Goal: Task Accomplishment & Management: Manage account settings

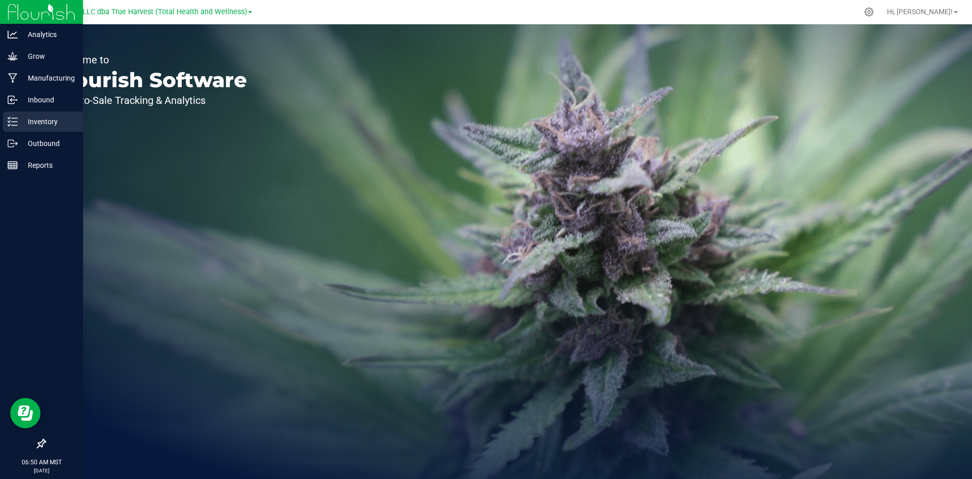
drag, startPoint x: 34, startPoint y: 120, endPoint x: 42, endPoint y: 120, distance: 8.1
click at [34, 120] on p "Inventory" at bounding box center [48, 121] width 61 height 12
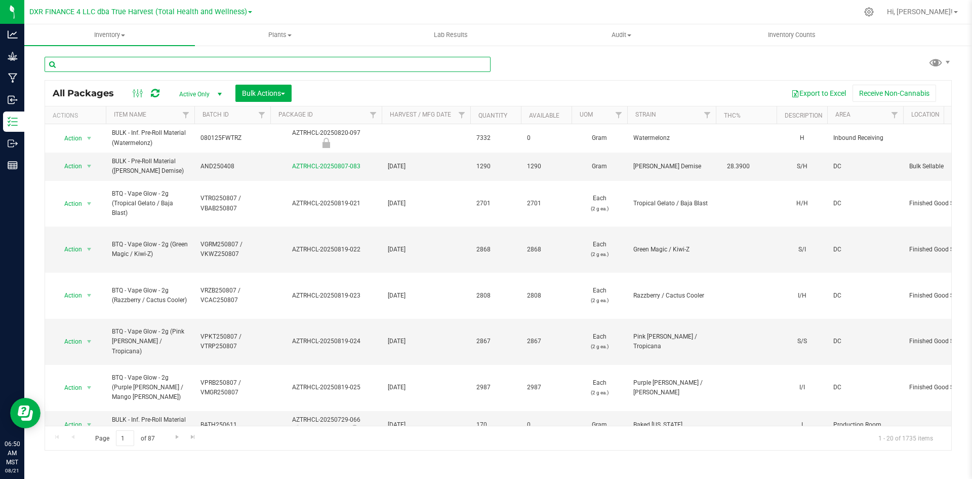
click at [230, 67] on input "text" at bounding box center [268, 64] width 446 height 15
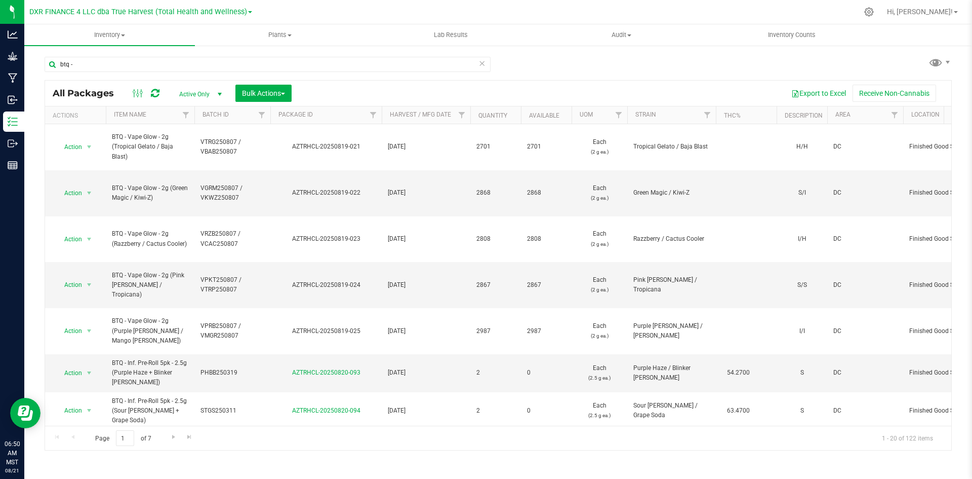
click at [564, 114] on th "Available" at bounding box center [546, 115] width 51 height 18
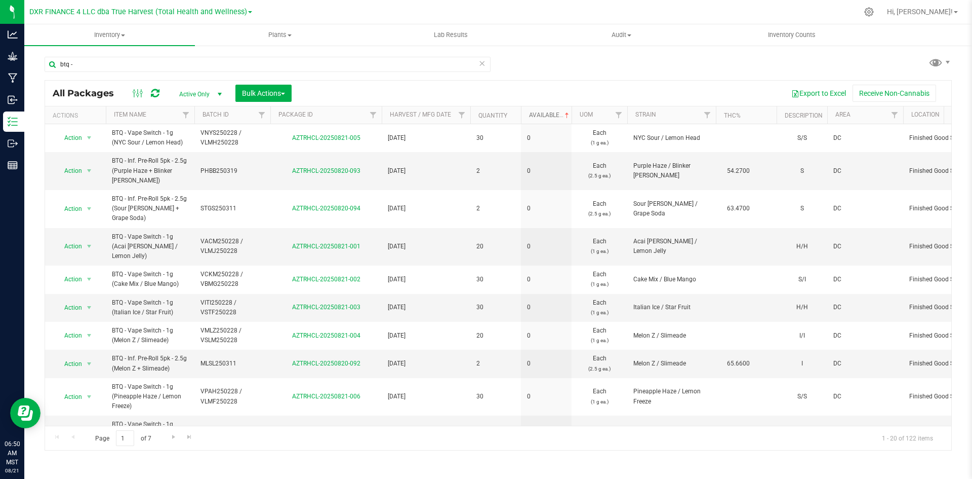
click at [565, 116] on span at bounding box center [567, 115] width 8 height 8
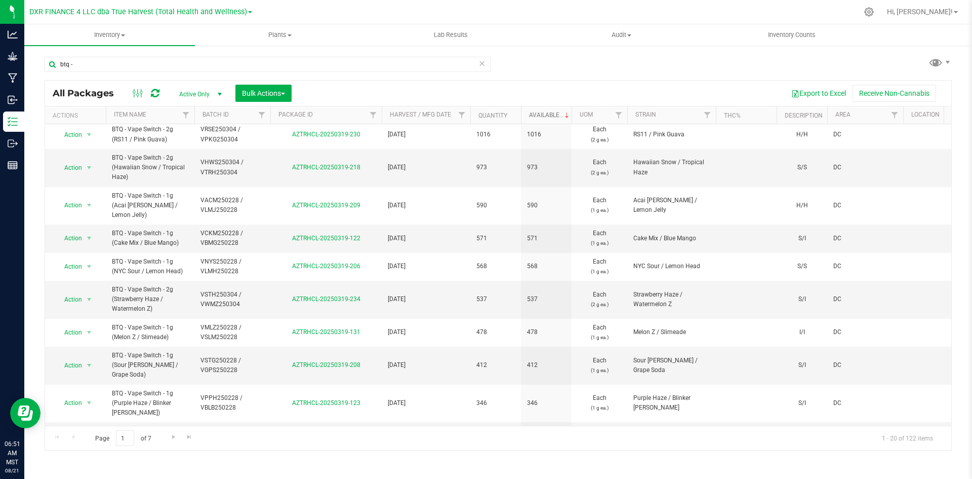
scroll to position [244, 0]
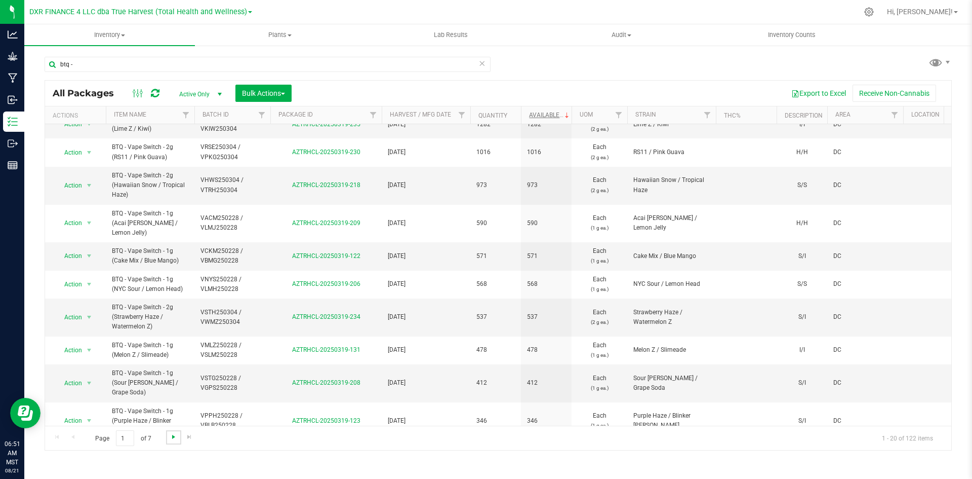
click at [174, 436] on span "Go to the next page" at bounding box center [174, 437] width 8 height 8
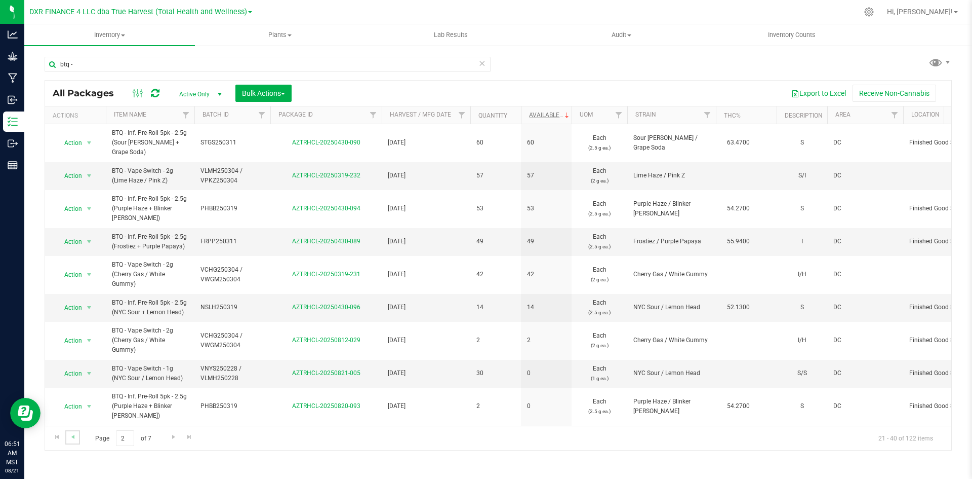
click at [77, 438] on link "Go to the previous page" at bounding box center [72, 437] width 15 height 14
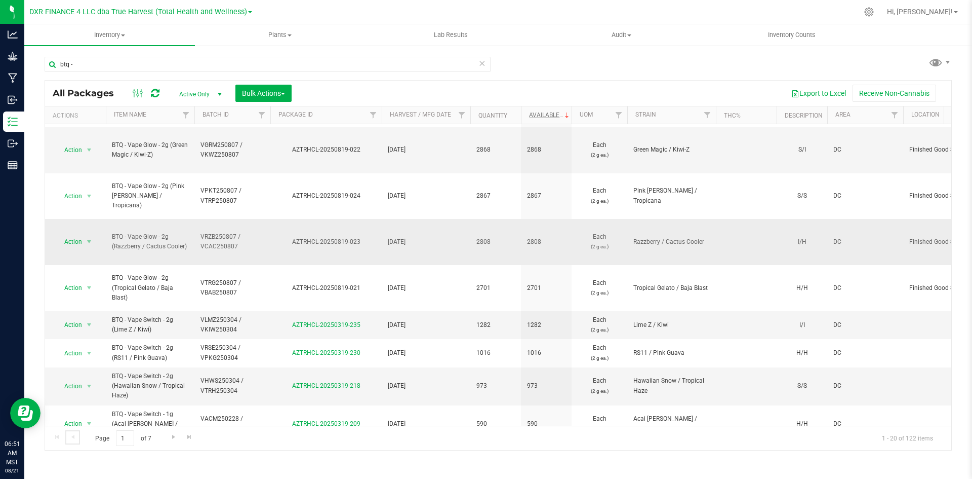
scroll to position [152, 0]
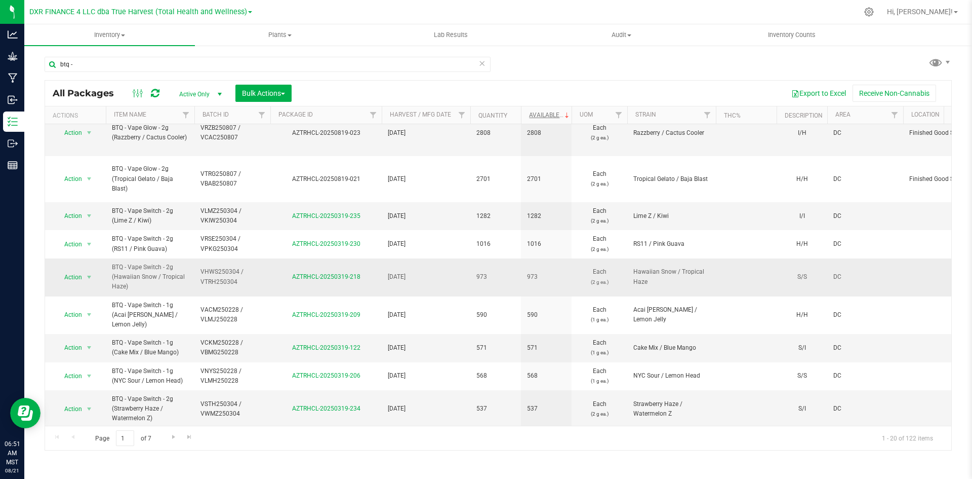
drag, startPoint x: 112, startPoint y: 267, endPoint x: 189, endPoint y: 270, distance: 76.5
click at [189, 270] on td "BTQ - Vape Switch - 2g (Hawaiian Snow / Tropical Haze)" at bounding box center [150, 277] width 89 height 38
click at [188, 261] on td "BTQ - Vape Switch - 2g (Hawaiian Snow / Tropical Haze)" at bounding box center [150, 277] width 89 height 38
drag, startPoint x: 178, startPoint y: 267, endPoint x: 106, endPoint y: 265, distance: 72.5
click at [106, 265] on td "BTQ - Vape Switch - 2g (Hawaiian Snow / Tropical Haze)" at bounding box center [150, 277] width 89 height 38
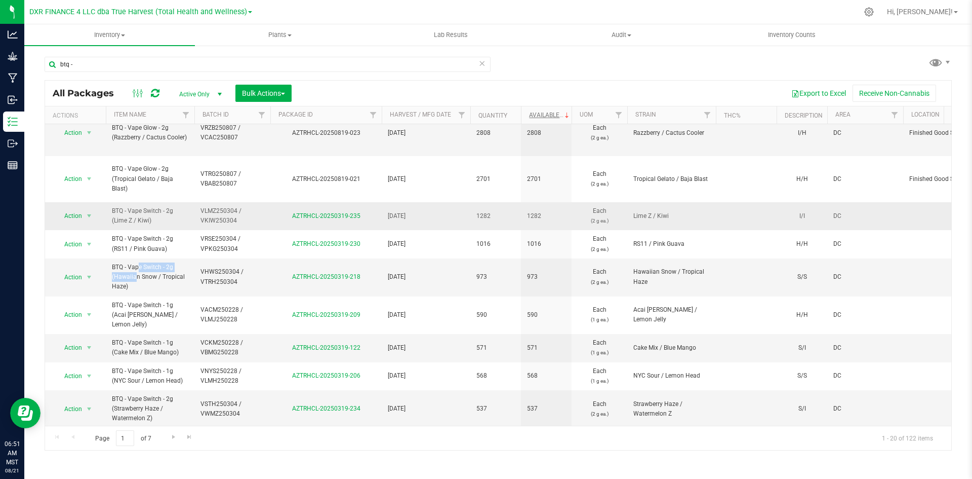
copy span "BTQ - Vape Switch - 2g"
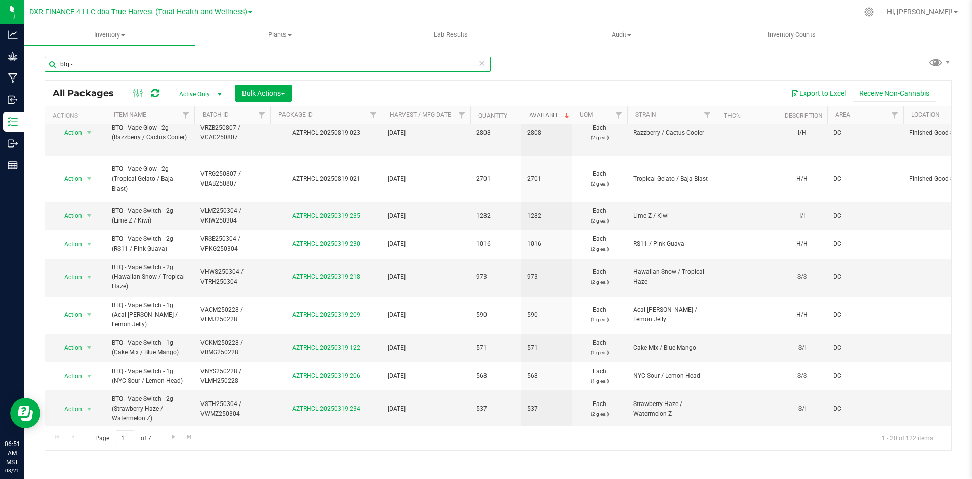
click at [177, 65] on input "btq -" at bounding box center [268, 64] width 446 height 15
paste input "BTQ - Vape Switch - 2g"
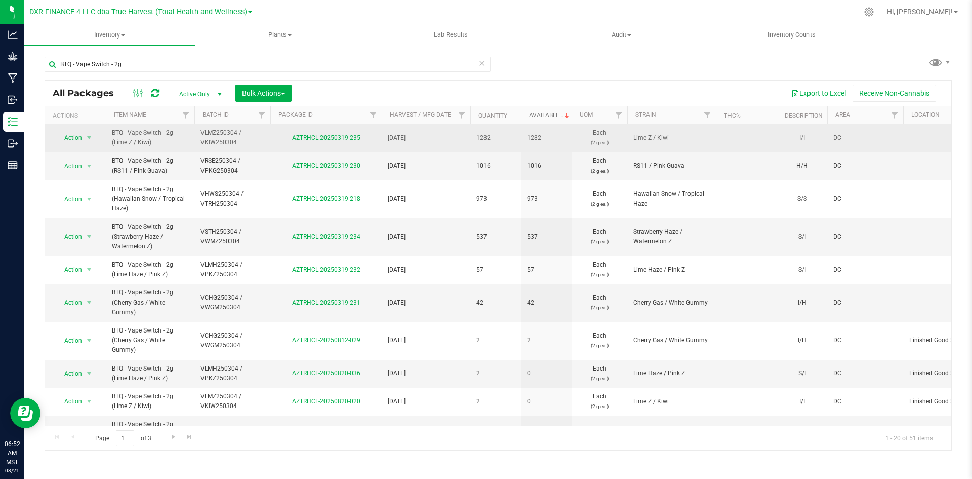
click at [247, 139] on span "VLMZ250304 / VKIW250304" at bounding box center [233, 137] width 64 height 19
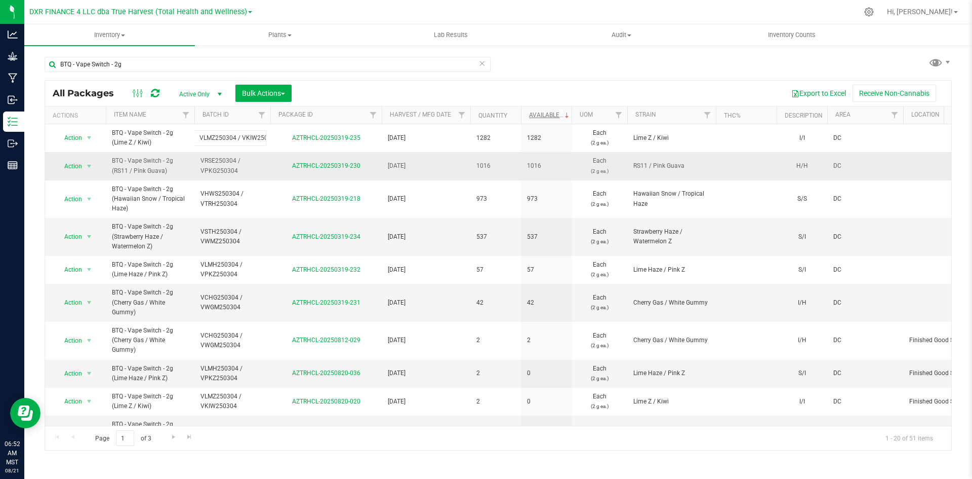
click at [280, 174] on td "AZTRHCL-20250319-230" at bounding box center [325, 166] width 111 height 28
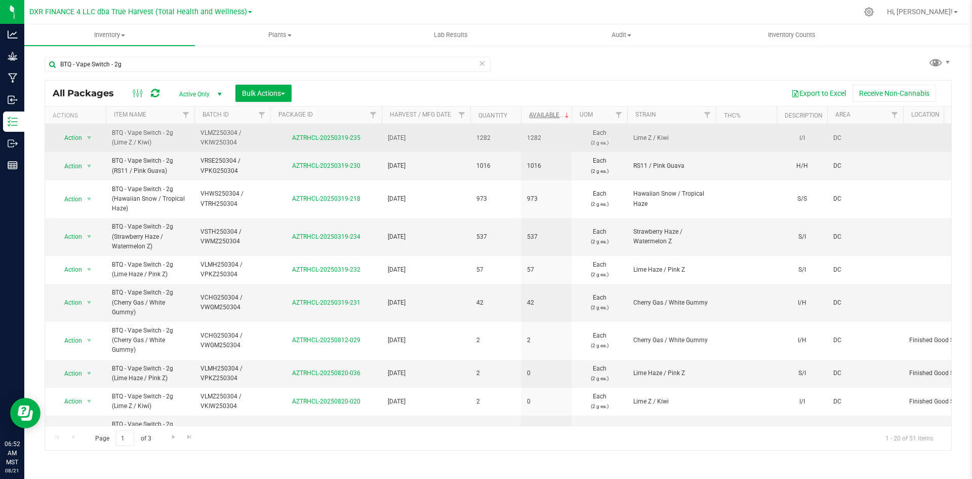
drag, startPoint x: 160, startPoint y: 148, endPoint x: 108, endPoint y: 138, distance: 53.1
click at [108, 138] on td "BTQ - Vape Switch - 2g (Lime Z / Kiwi)" at bounding box center [150, 138] width 89 height 28
copy span "BTQ - Vape Switch - 2g (Lime Z / Kiwi)"
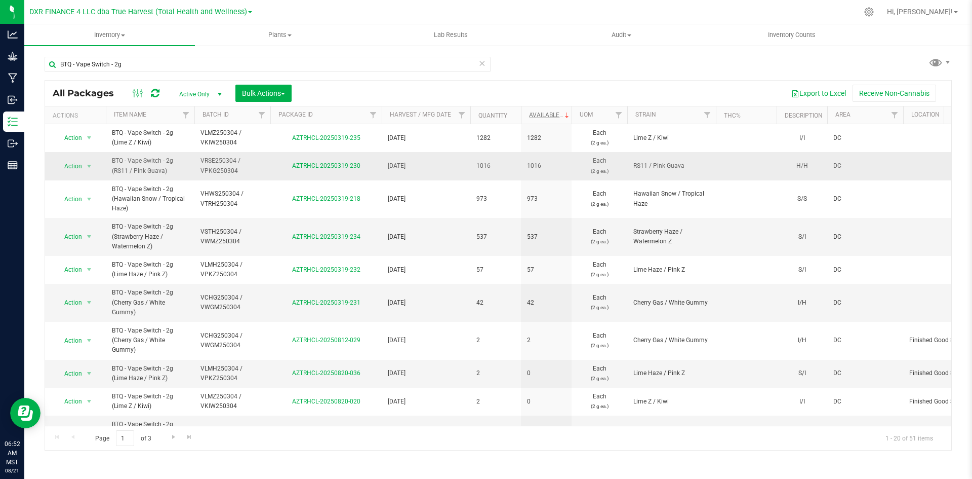
drag, startPoint x: 171, startPoint y: 167, endPoint x: 101, endPoint y: 164, distance: 70.0
copy tr "Action Adjust qty Create package Edit attributes Global inventory Locate packag…"
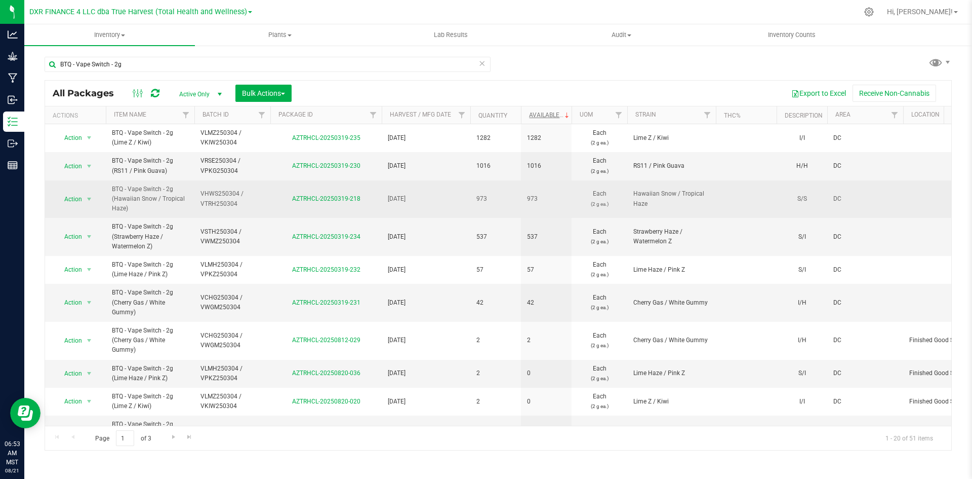
drag, startPoint x: 126, startPoint y: 207, endPoint x: 106, endPoint y: 188, distance: 27.3
click at [106, 188] on td "BTQ - Vape Switch - 2g (Hawaiian Snow / Tropical Haze)" at bounding box center [150, 199] width 89 height 38
copy span "BTQ - Vape Switch - 2g (Hawaiian Snow / Tropical Haze)"
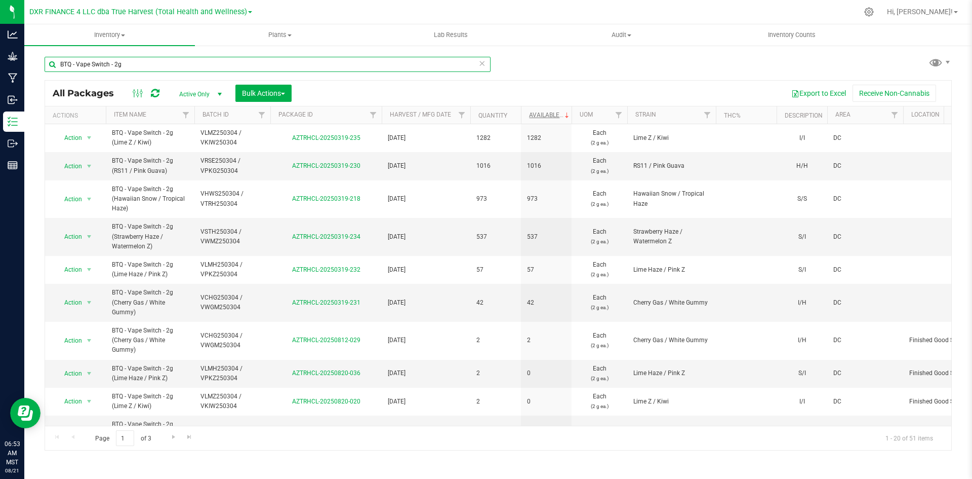
drag, startPoint x: 124, startPoint y: 66, endPoint x: 77, endPoint y: 62, distance: 46.3
click at [77, 62] on input "BTQ - Vape Switch - 2g" at bounding box center [268, 64] width 446 height 15
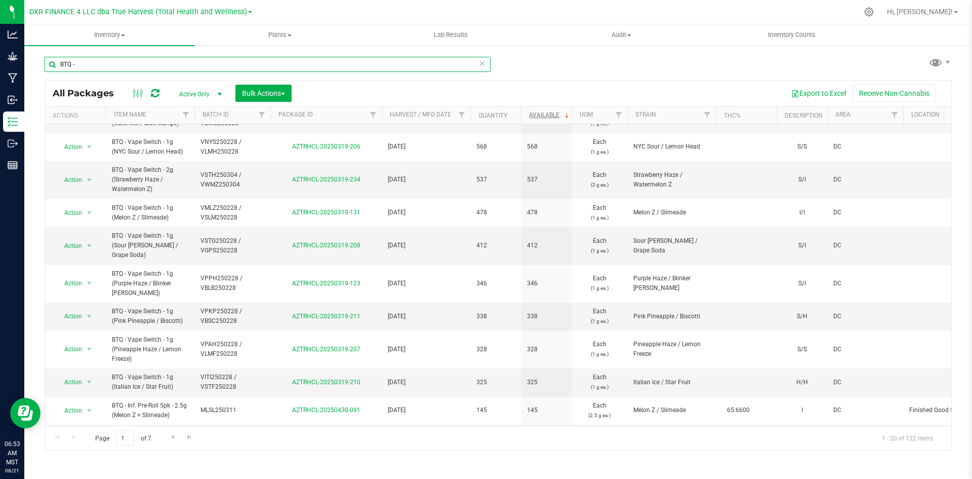
scroll to position [396, 0]
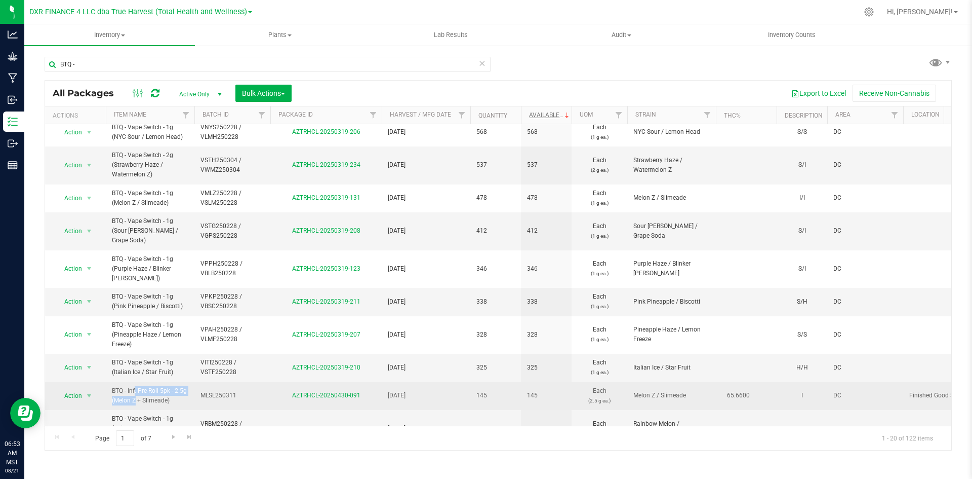
drag, startPoint x: 113, startPoint y: 362, endPoint x: 188, endPoint y: 363, distance: 75.5
click at [188, 382] on td "BTQ - Inf. Pre-Roll 5pk - 2.5g (Melon Z + Slimeade)" at bounding box center [150, 396] width 89 height 28
copy span "BTQ - Inf. Pre-Roll 5pk - 2.5g"
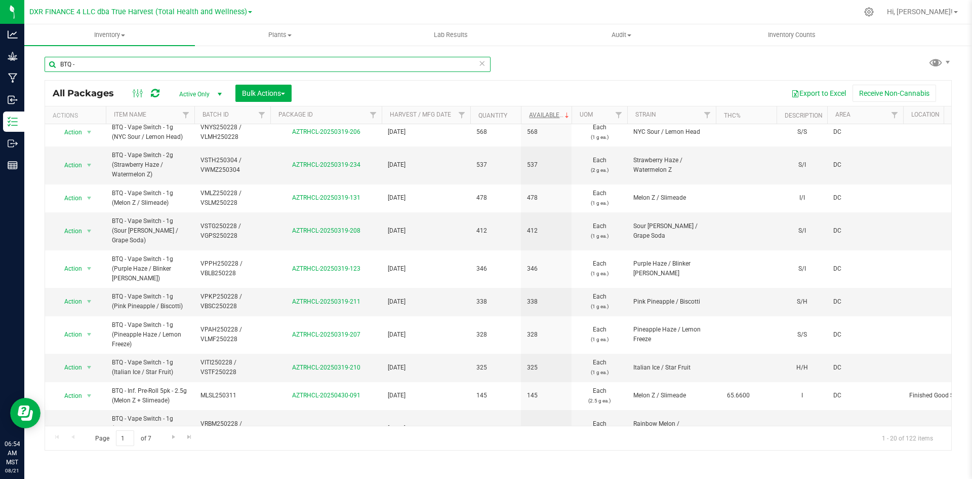
click at [157, 66] on input "BTQ -" at bounding box center [268, 64] width 446 height 15
paste input "Inf. Pre-Roll 5pk - 2.5g"
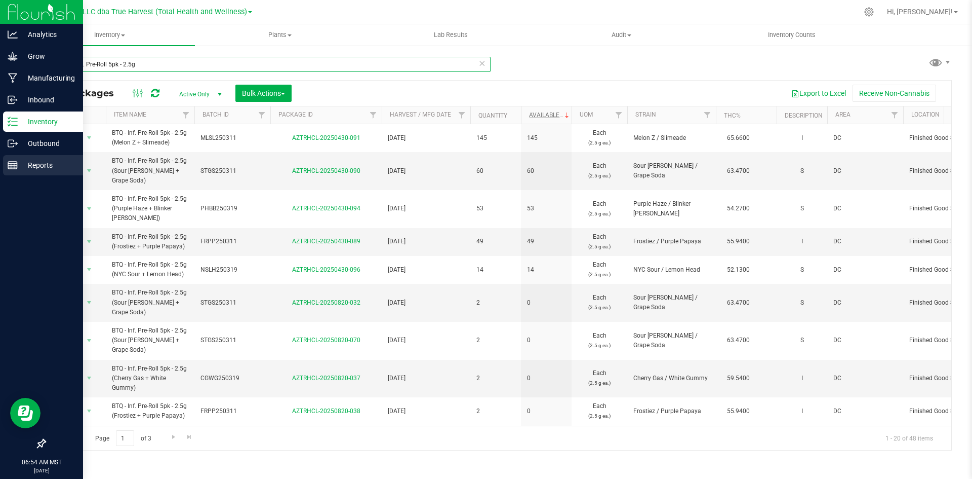
type input "BTQ - Inf. Pre-Roll 5pk - 2.5g"
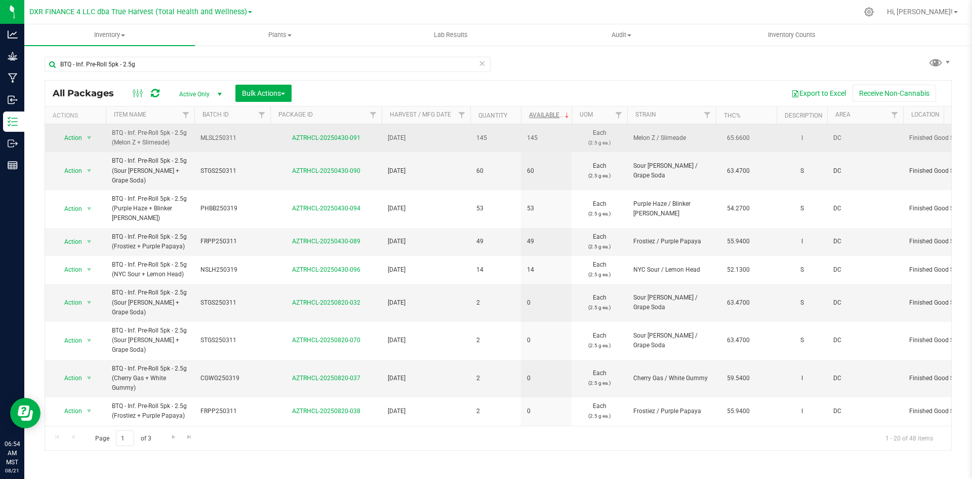
drag, startPoint x: 113, startPoint y: 132, endPoint x: 171, endPoint y: 144, distance: 59.5
click at [171, 144] on span "BTQ - Inf. Pre-Roll 5pk - 2.5g (Melon Z + Slimeade)" at bounding box center [150, 137] width 76 height 19
copy span "BTQ - Inf. Pre-Roll 5pk - 2.5g (Melon Z + Slimeade)"
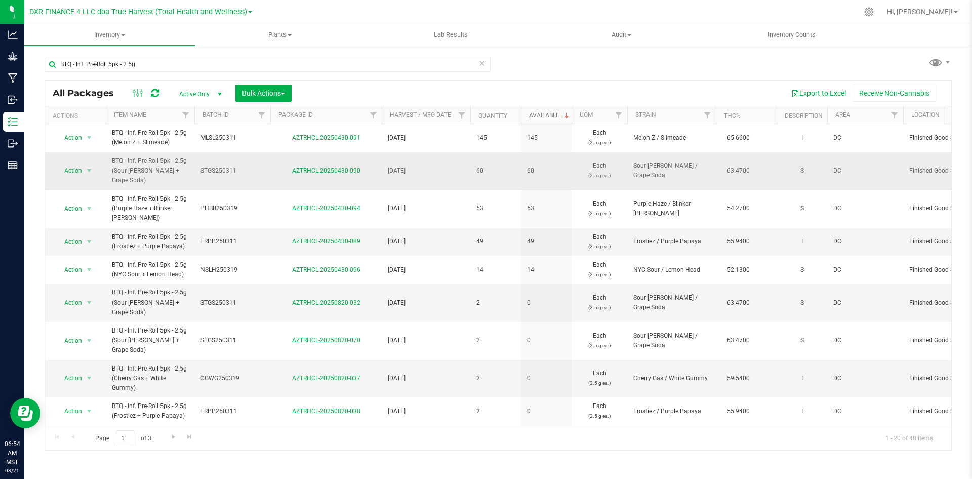
drag, startPoint x: 113, startPoint y: 160, endPoint x: 189, endPoint y: 176, distance: 77.2
click at [189, 176] on td "BTQ - Inf. Pre-Roll 5pk - 2.5g (Sour [PERSON_NAME] + Grape Soda)" at bounding box center [150, 171] width 89 height 38
copy span "BTQ - Inf. Pre-Roll 5pk - 2.5g (Sour [PERSON_NAME] + Grape Soda)"
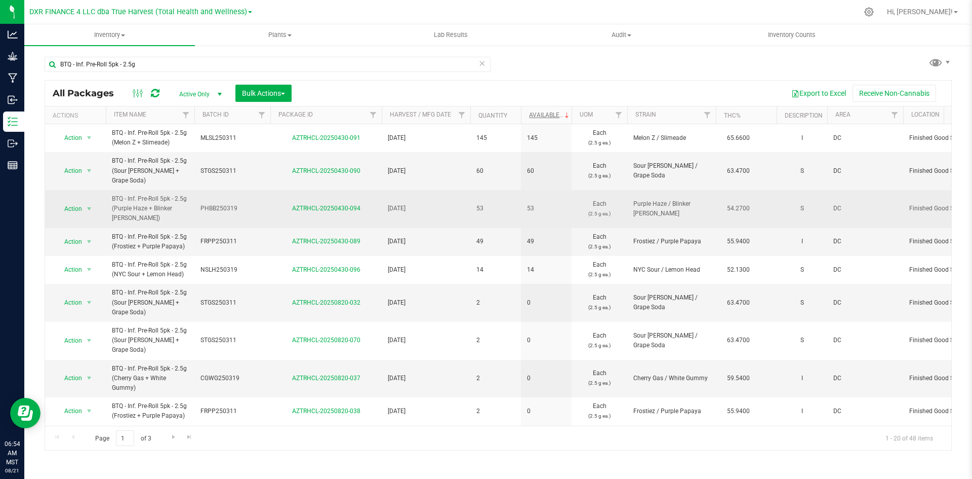
drag, startPoint x: 112, startPoint y: 188, endPoint x: 185, endPoint y: 209, distance: 75.7
click at [185, 209] on span "BTQ - Inf. Pre-Roll 5pk - 2.5g (Purple Haze + Blinker [PERSON_NAME])" at bounding box center [150, 208] width 76 height 29
copy span "BTQ - Inf. Pre-Roll 5pk - 2.5g (Purple Haze + Blinker [PERSON_NAME])"
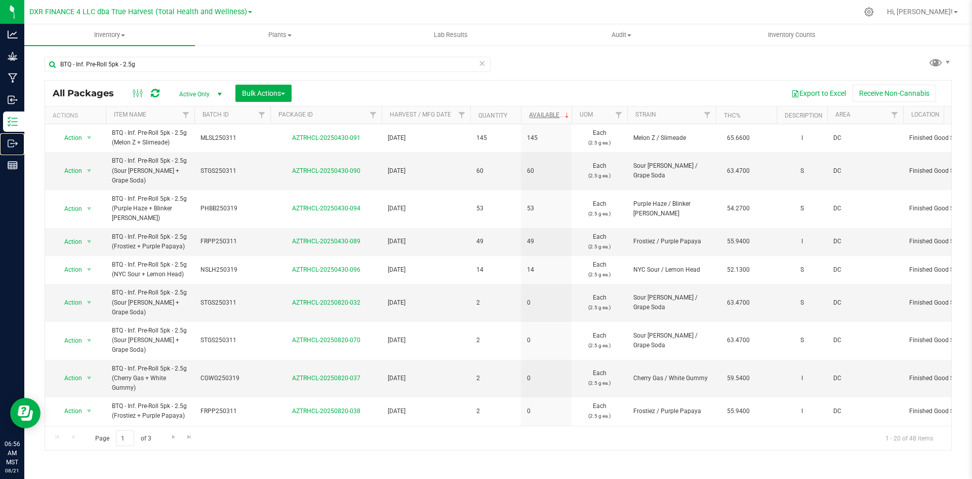
click at [15, 143] on icon at bounding box center [13, 143] width 10 height 10
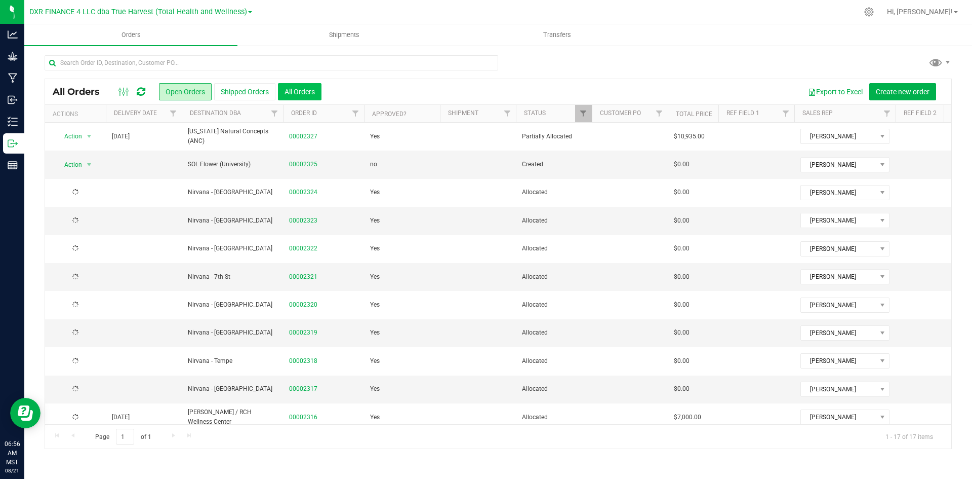
click at [309, 93] on button "All Orders" at bounding box center [300, 91] width 44 height 17
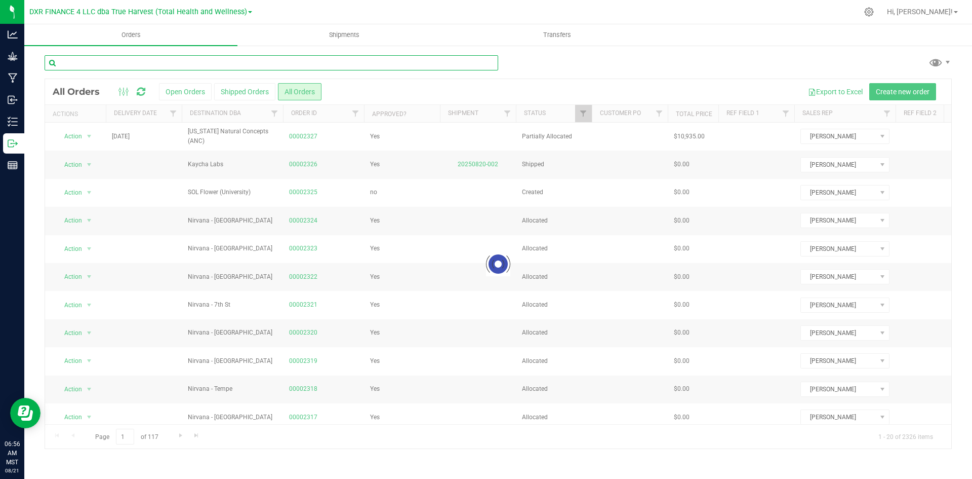
click at [319, 67] on input "text" at bounding box center [272, 62] width 454 height 15
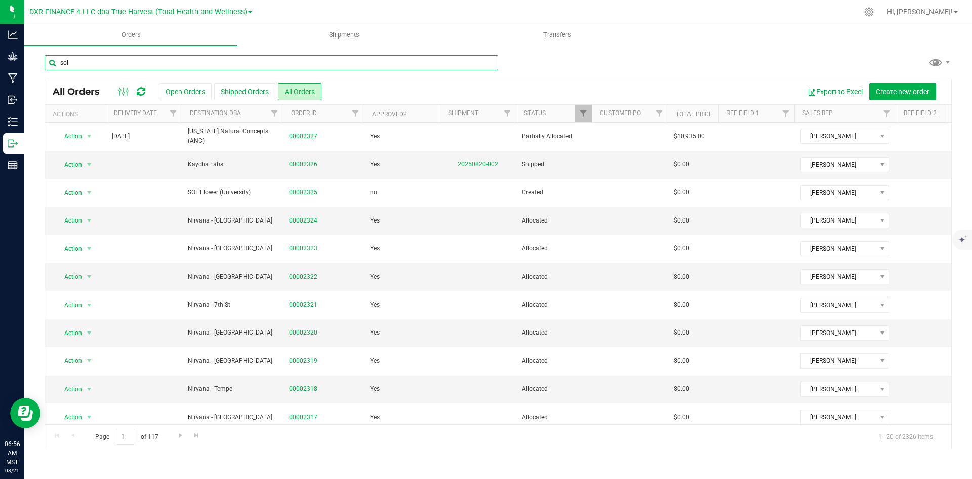
type input "sol"
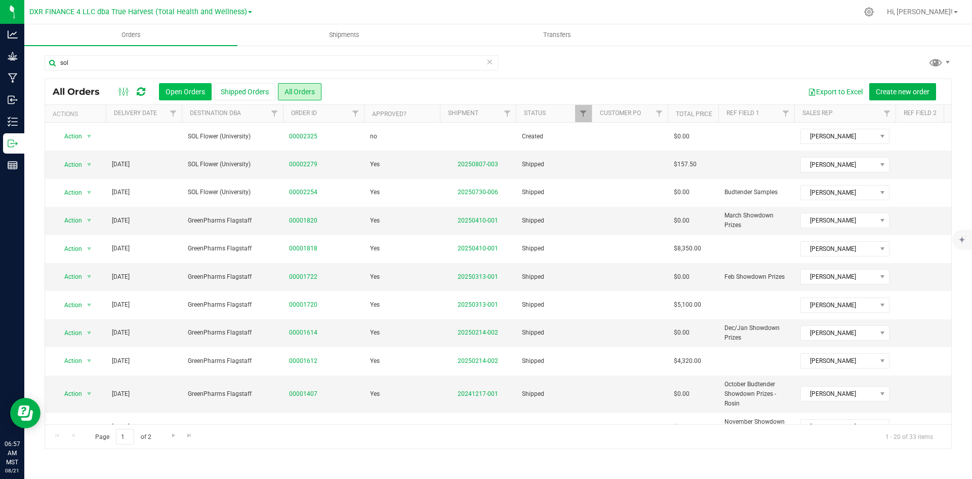
click at [191, 98] on button "Open Orders" at bounding box center [185, 91] width 53 height 17
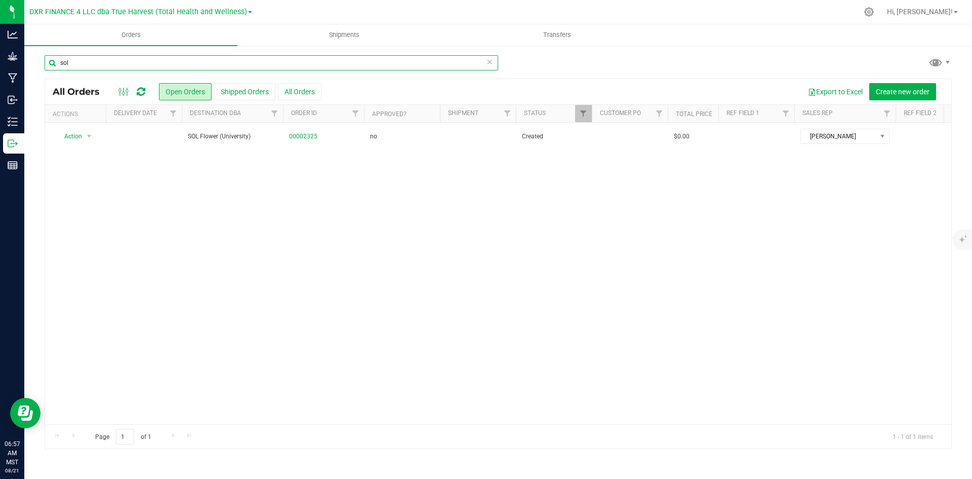
click at [316, 67] on input "sol" at bounding box center [272, 62] width 454 height 15
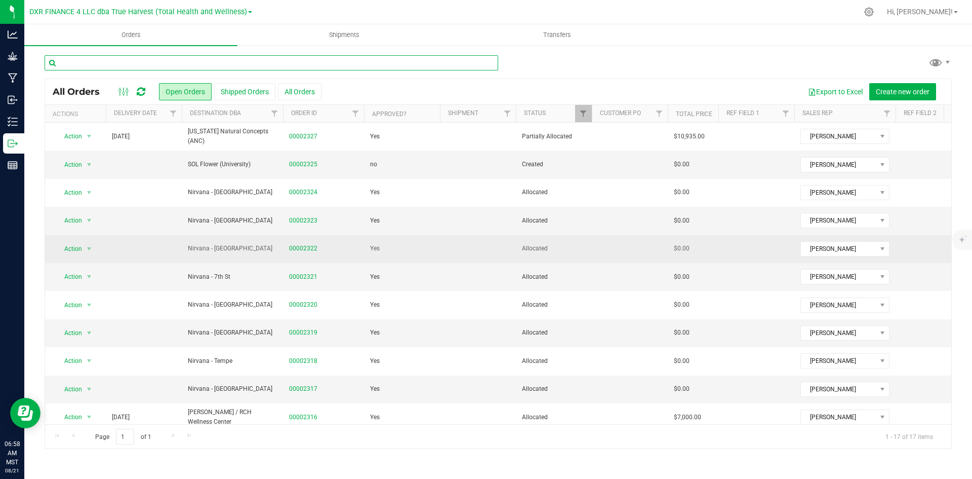
scroll to position [183, 0]
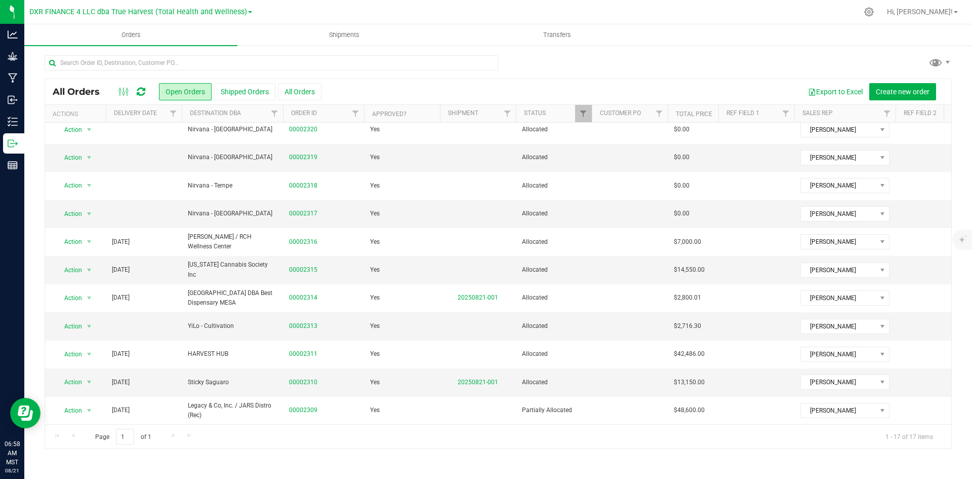
click at [162, 119] on th "Delivery Date" at bounding box center [144, 114] width 76 height 18
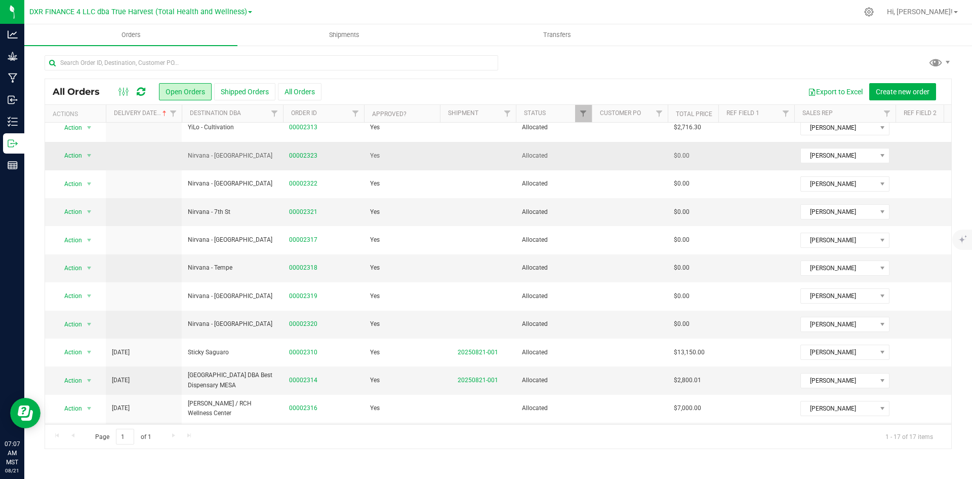
scroll to position [0, 0]
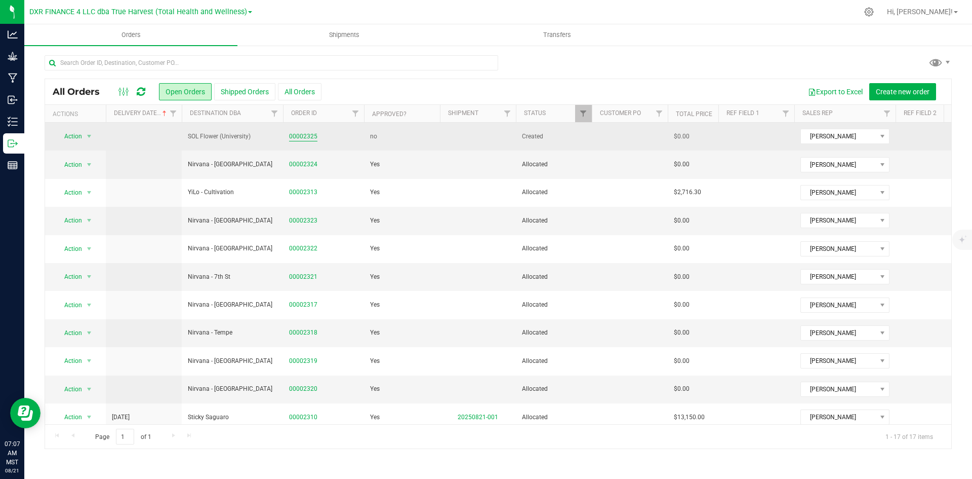
click at [306, 140] on link "00002325" at bounding box center [303, 137] width 28 height 10
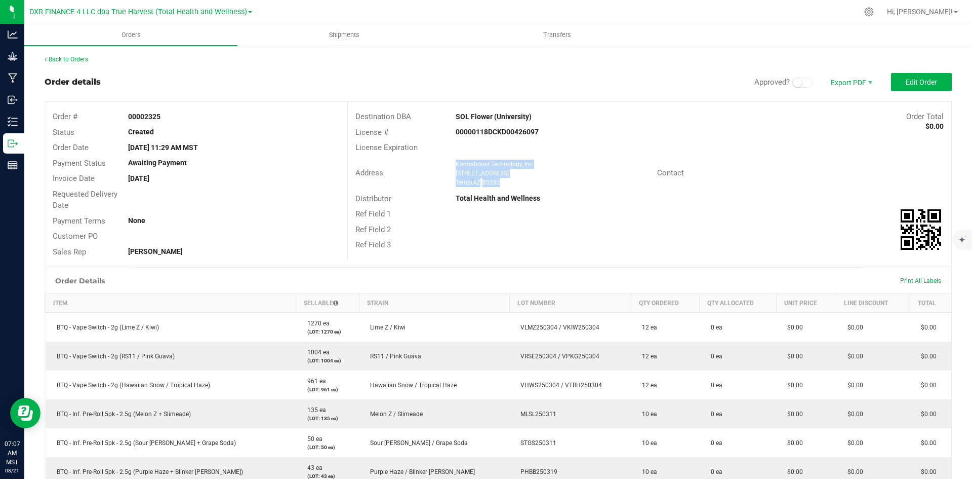
drag, startPoint x: 453, startPoint y: 165, endPoint x: 533, endPoint y: 180, distance: 81.1
click at [533, 180] on ngx-name-and-address "Kannaboost Technology, Inc 2424 W University Dr. Dr Tempe , AZ 85282" at bounding box center [552, 173] width 193 height 27
copy ngx-name-and-address "Kannaboost Technology, Inc 2424 W University Dr. Dr Tempe , AZ 85282"
click at [845, 119] on span "Invoice PDF" at bounding box center [844, 113] width 63 height 15
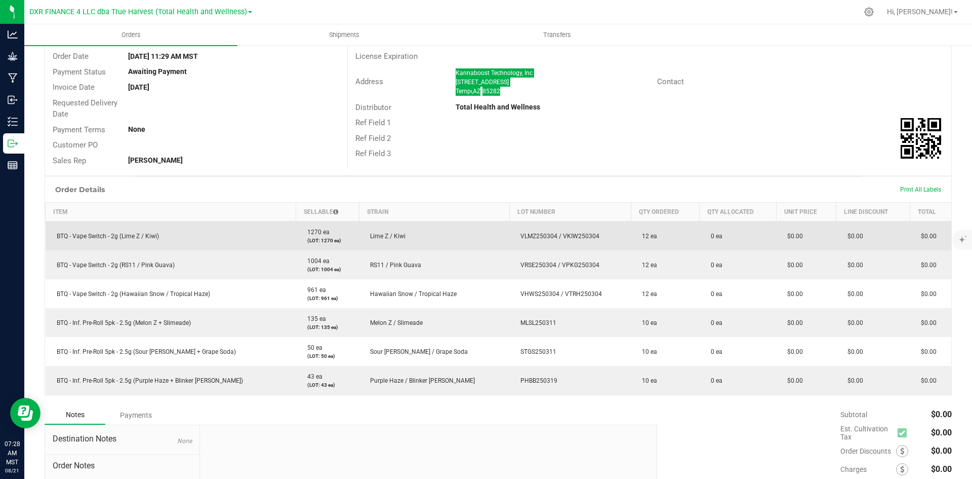
scroll to position [51, 0]
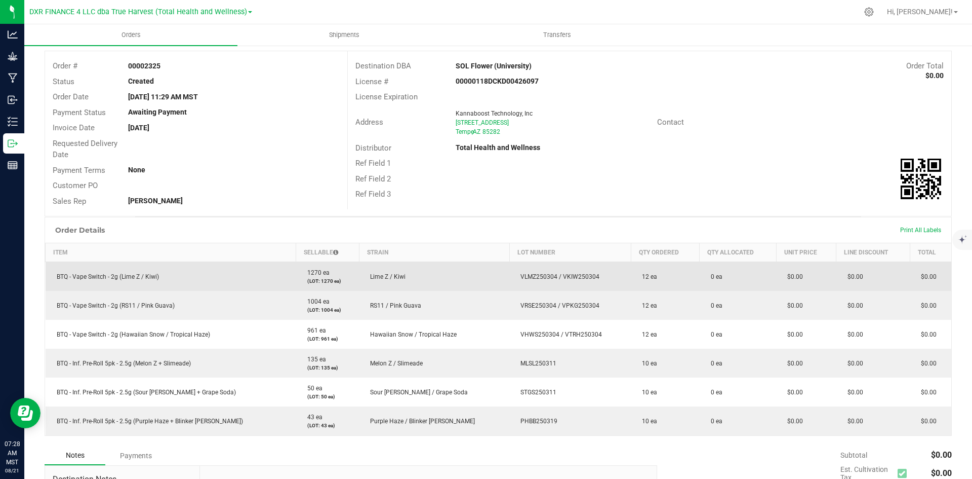
click at [516, 279] on span "VLMZ250304 / VKIW250304" at bounding box center [558, 276] width 84 height 7
copy span "VLMZ250304"
click at [551, 276] on span "VLMZ250304 / VKIW250304" at bounding box center [558, 276] width 84 height 7
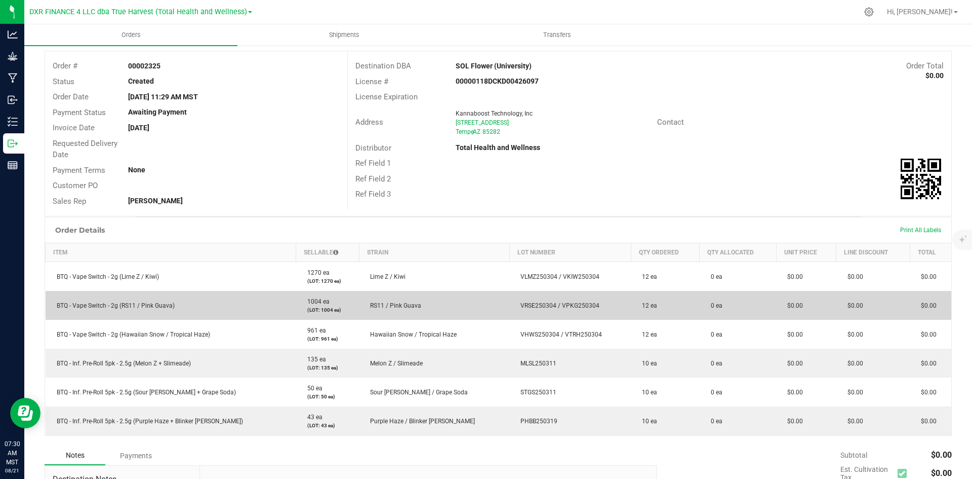
click at [516, 308] on span "VRSE250304 / VPKG250304" at bounding box center [558, 305] width 84 height 7
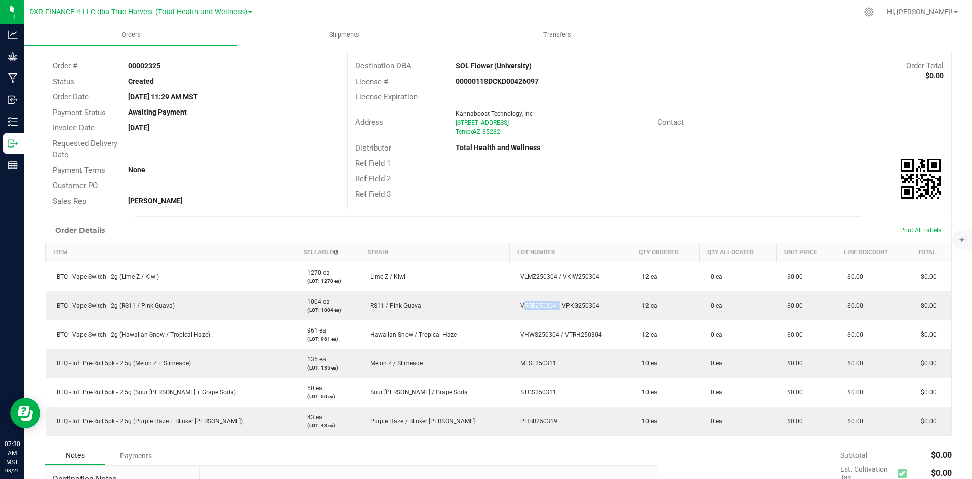
drag, startPoint x: 544, startPoint y: 244, endPoint x: 599, endPoint y: 256, distance: 55.5
click at [599, 255] on div "Order details Approved? Export PDF Edit Order Order # 00002325 Status Created O…" at bounding box center [499, 311] width 908 height 579
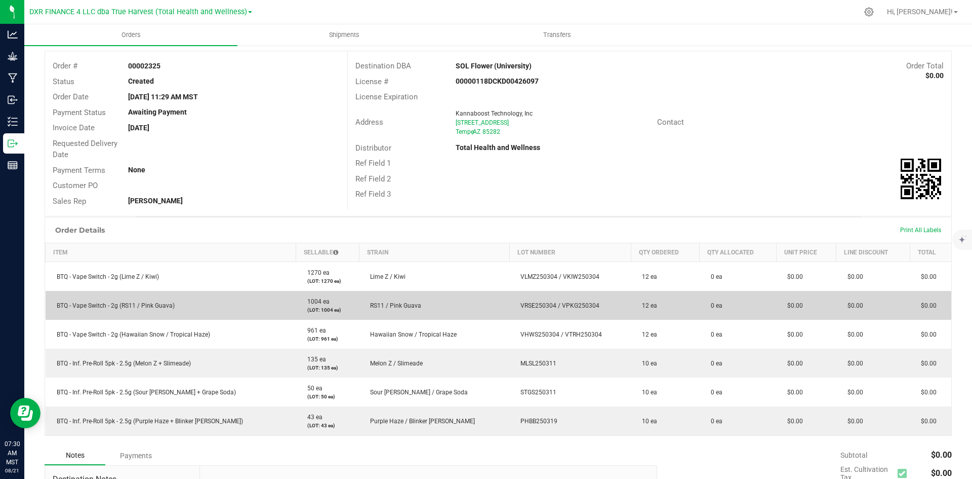
click at [539, 304] on span "VRSE250304 / VPKG250304" at bounding box center [558, 305] width 84 height 7
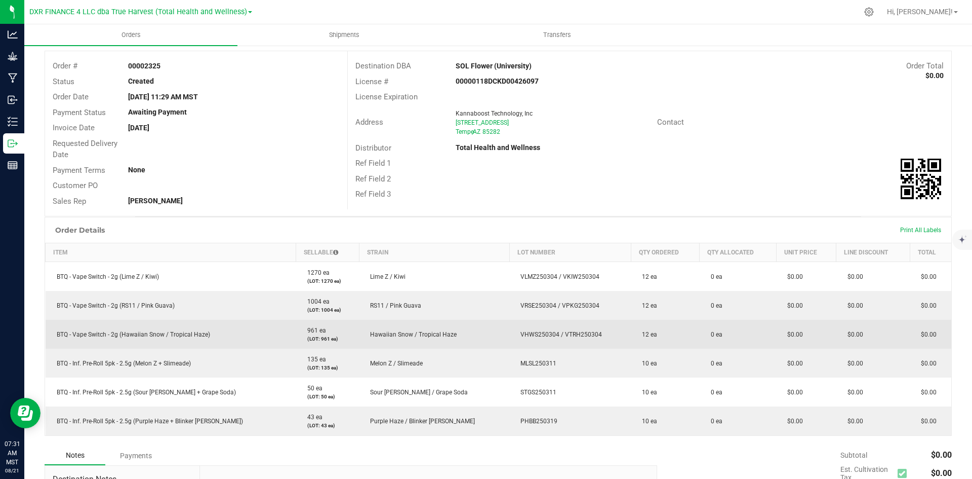
click at [516, 333] on span "VHWS250304 / VTRH250304" at bounding box center [559, 334] width 87 height 7
click at [537, 336] on span "VHWS250304 / VTRH250304" at bounding box center [559, 334] width 87 height 7
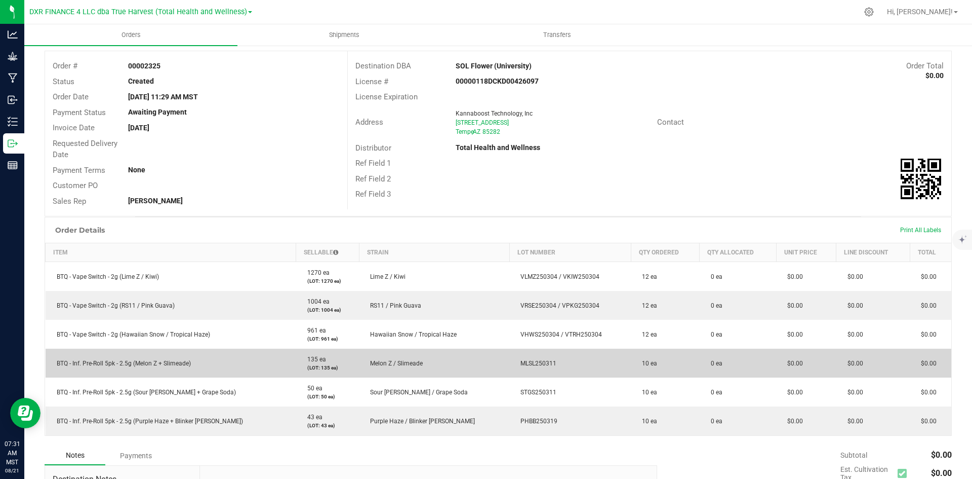
click at [516, 360] on span "MLSL250311" at bounding box center [536, 363] width 41 height 7
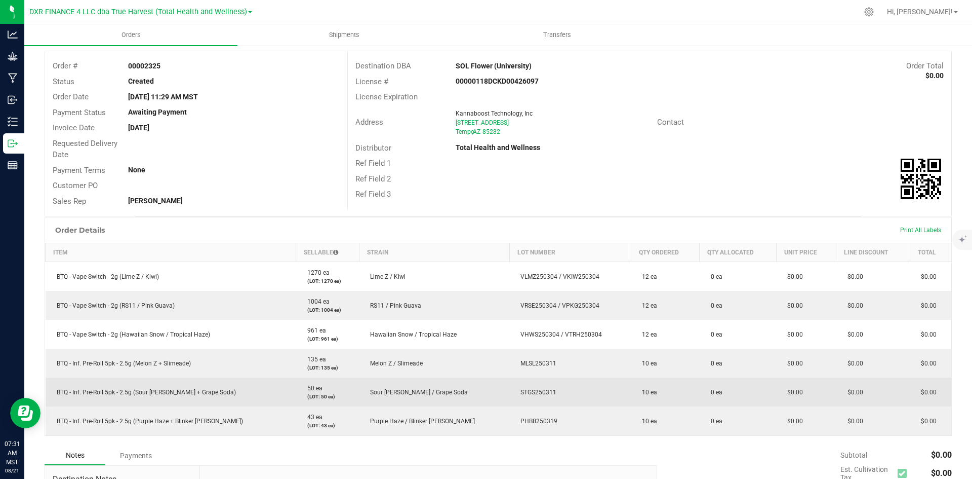
click at [516, 392] on span "STGS250311" at bounding box center [536, 391] width 41 height 7
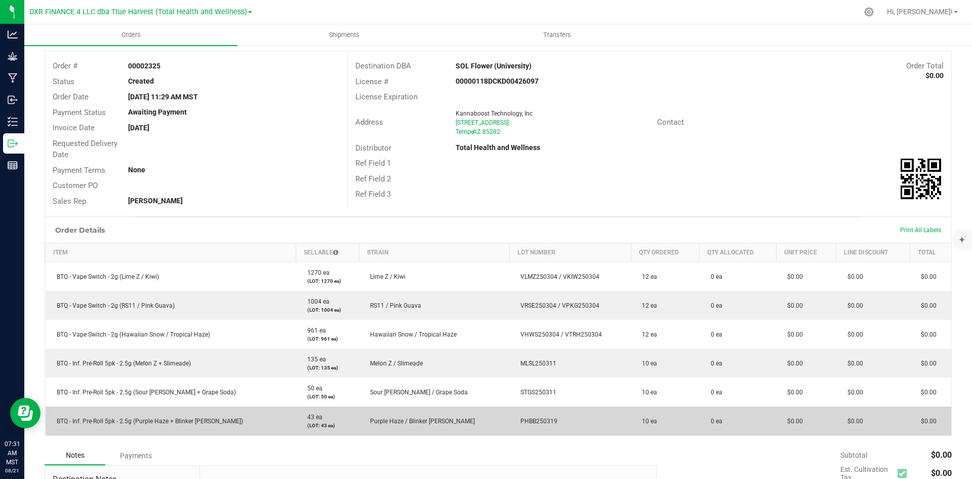
click at [510, 424] on td "PHBB250319" at bounding box center [571, 420] width 122 height 29
click at [516, 421] on span "PHBB250319" at bounding box center [537, 420] width 42 height 7
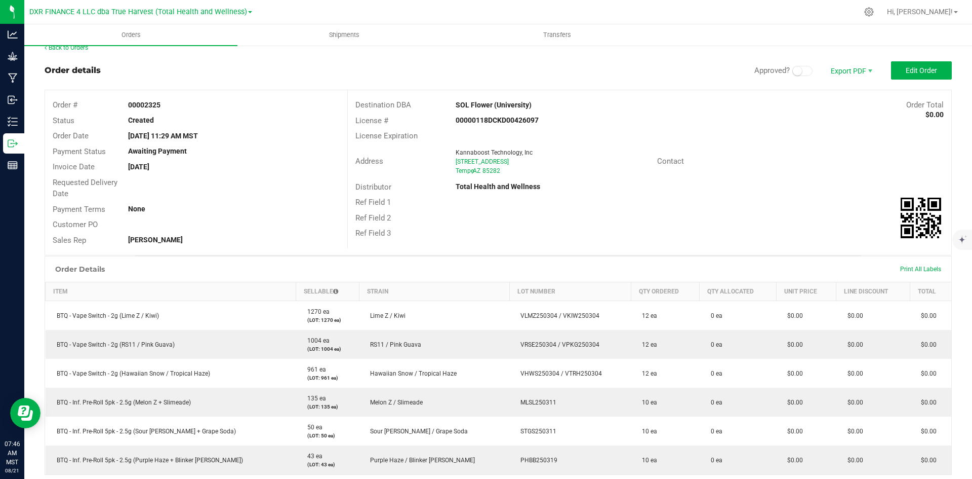
scroll to position [0, 0]
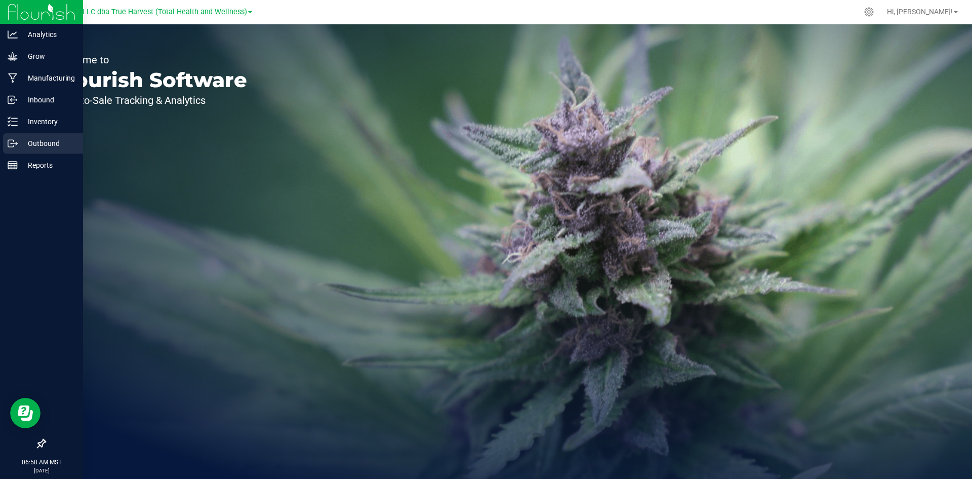
click at [24, 139] on p "Outbound" at bounding box center [48, 143] width 61 height 12
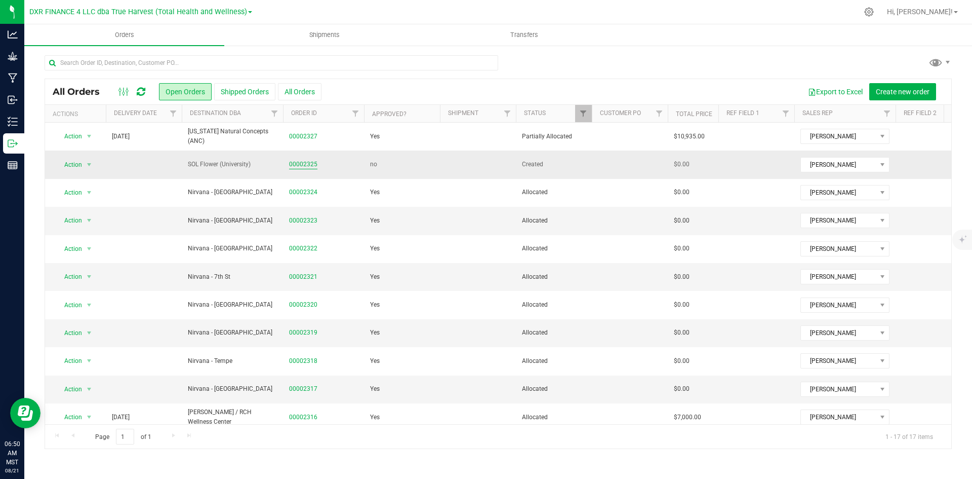
click at [305, 163] on link "00002325" at bounding box center [303, 165] width 28 height 10
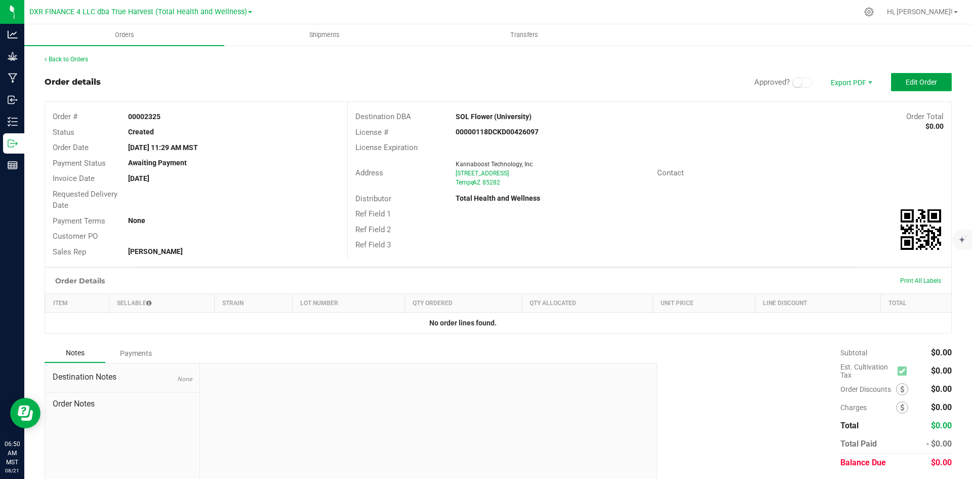
click at [921, 81] on span "Edit Order" at bounding box center [921, 82] width 31 height 8
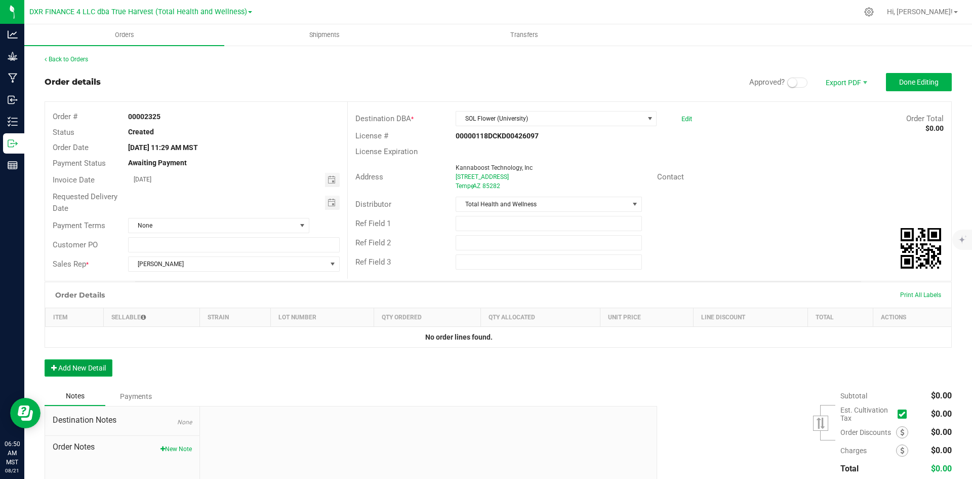
click at [67, 364] on button "Add New Detail" at bounding box center [79, 367] width 68 height 17
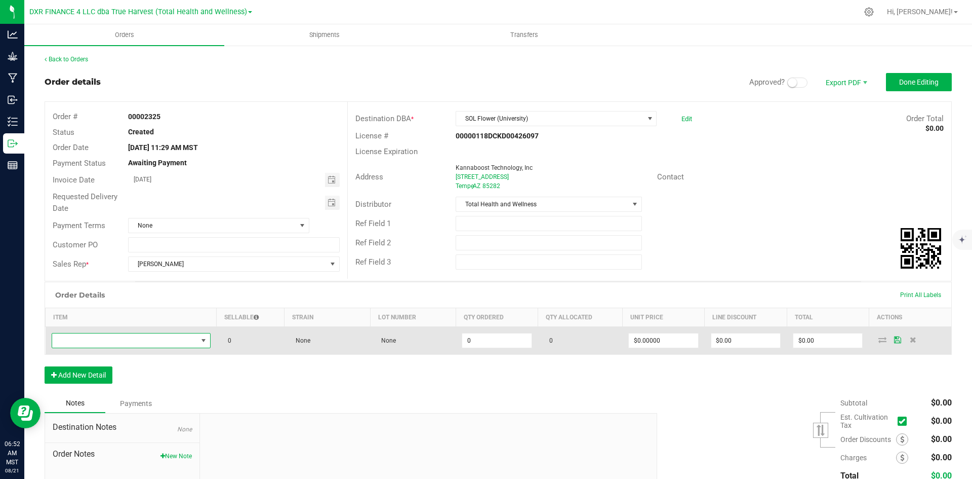
click at [78, 340] on span "NO DATA FOUND" at bounding box center [124, 340] width 145 height 14
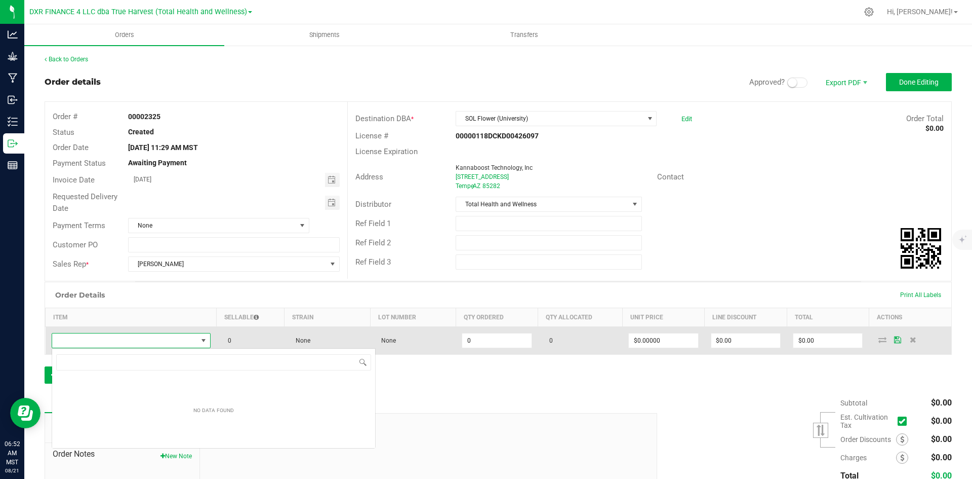
scroll to position [50633, 50490]
type input "BTQ - Vape Switch - 2g (Lime Z / Kiwi)"
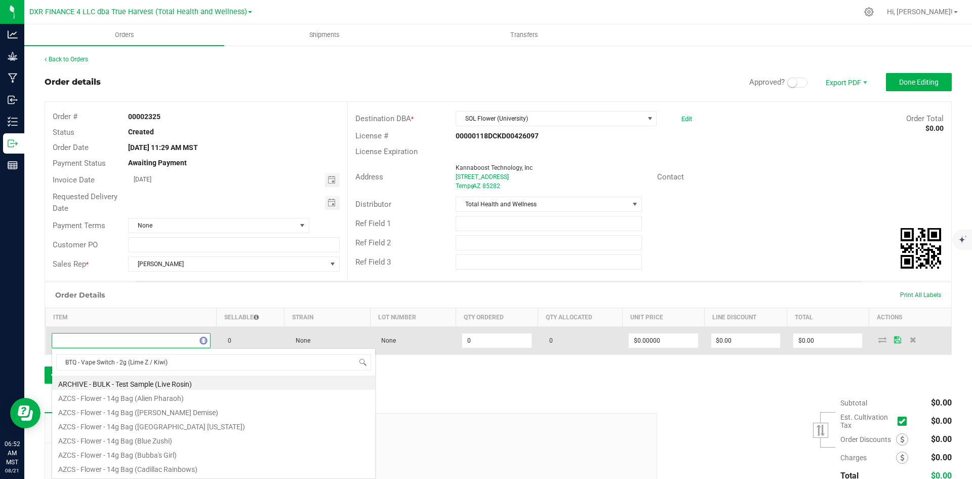
scroll to position [15, 157]
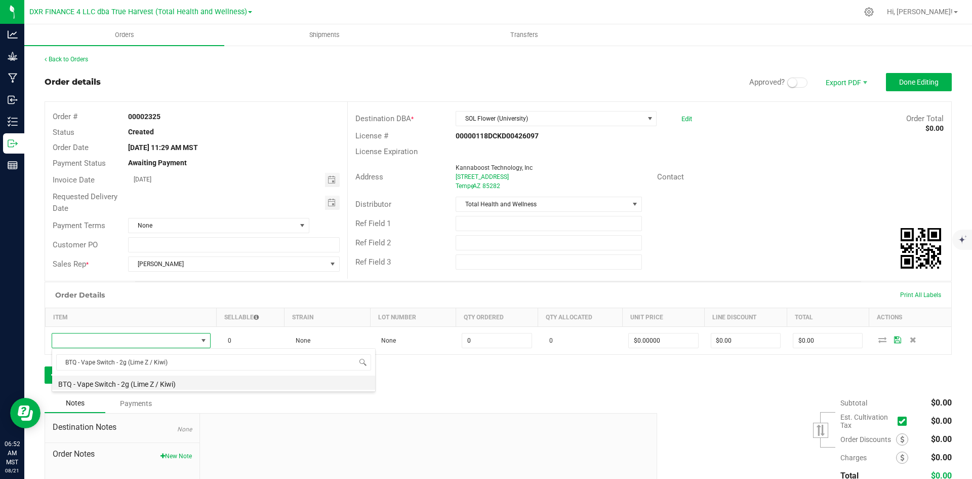
click at [186, 384] on li "BTQ - Vape Switch - 2g (Lime Z / Kiwi)" at bounding box center [213, 382] width 323 height 14
type input "0 ea"
type input "$30.00000"
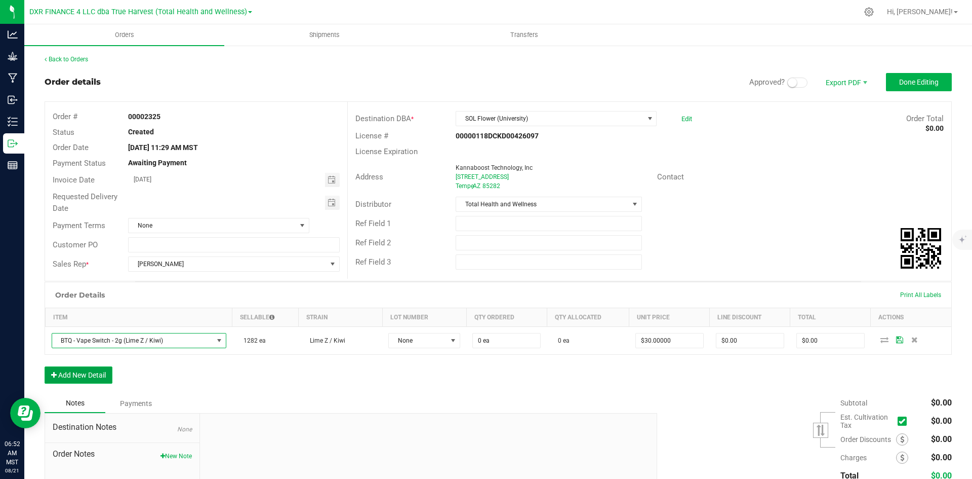
click at [95, 372] on button "Add New Detail" at bounding box center [79, 374] width 68 height 17
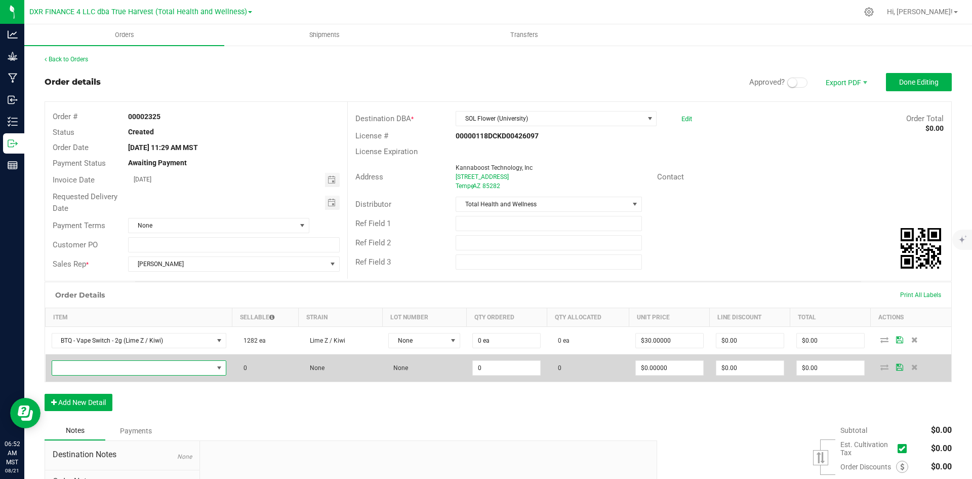
click at [142, 369] on span "NO DATA FOUND" at bounding box center [132, 368] width 161 height 14
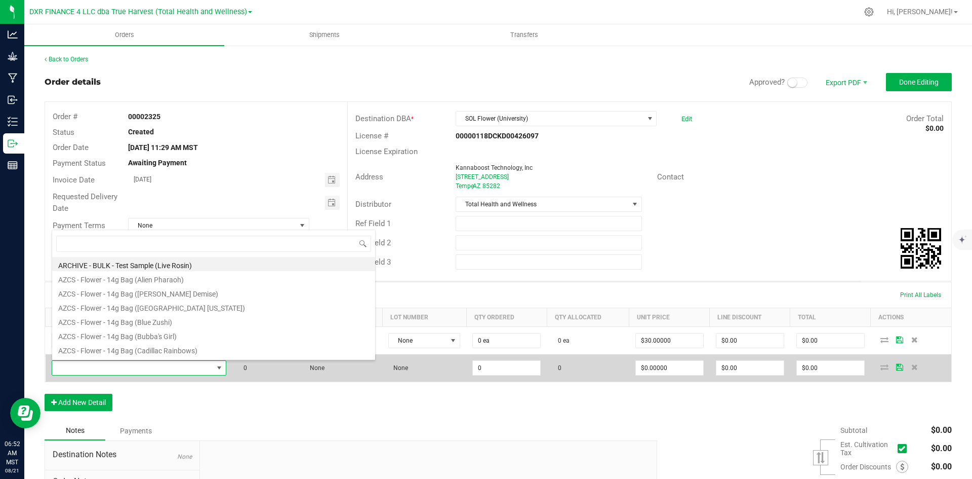
scroll to position [15, 171]
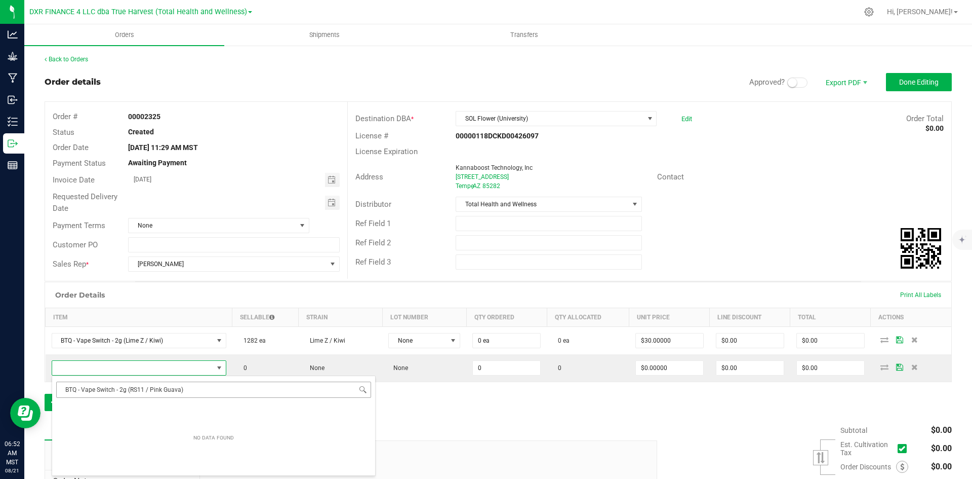
click at [68, 388] on input "BTQ - Vape Switch - 2g (RS11 / Pink Guava)" at bounding box center [213, 389] width 315 height 16
type input "BTQ - Vape Switch - 2g (RS11 / Pink Guava)"
click at [199, 414] on li "BTQ - Vape Switch - 2g (RS11 / Pink Guava)" at bounding box center [213, 410] width 323 height 14
type input "0 ea"
type input "$30.00000"
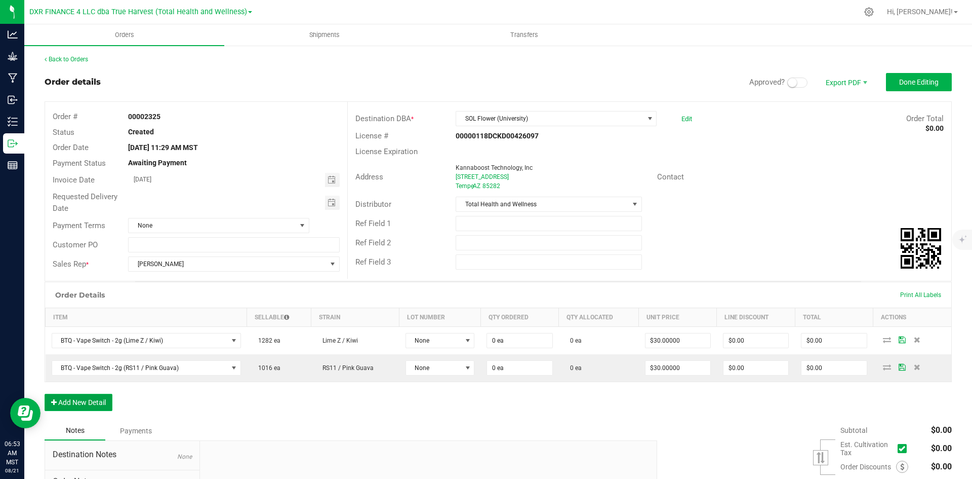
click at [92, 400] on button "Add New Detail" at bounding box center [79, 402] width 68 height 17
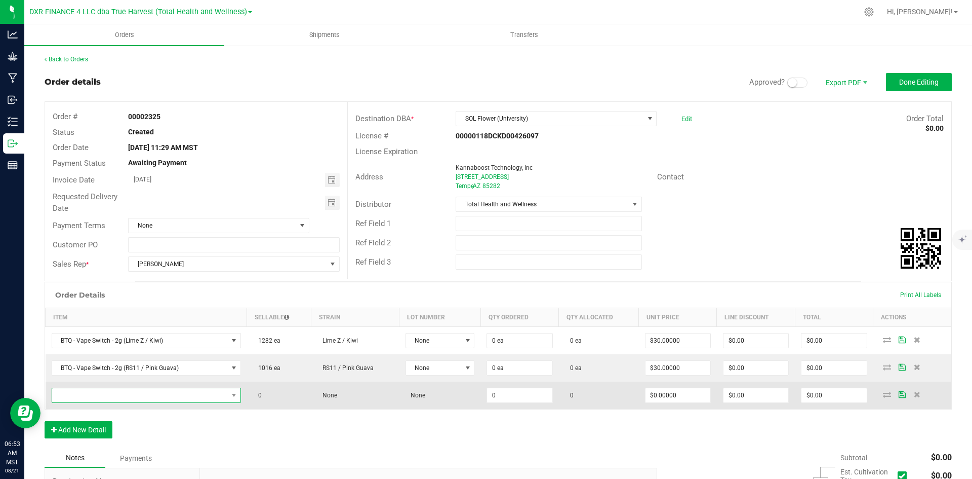
click at [103, 398] on span "NO DATA FOUND" at bounding box center [140, 395] width 176 height 14
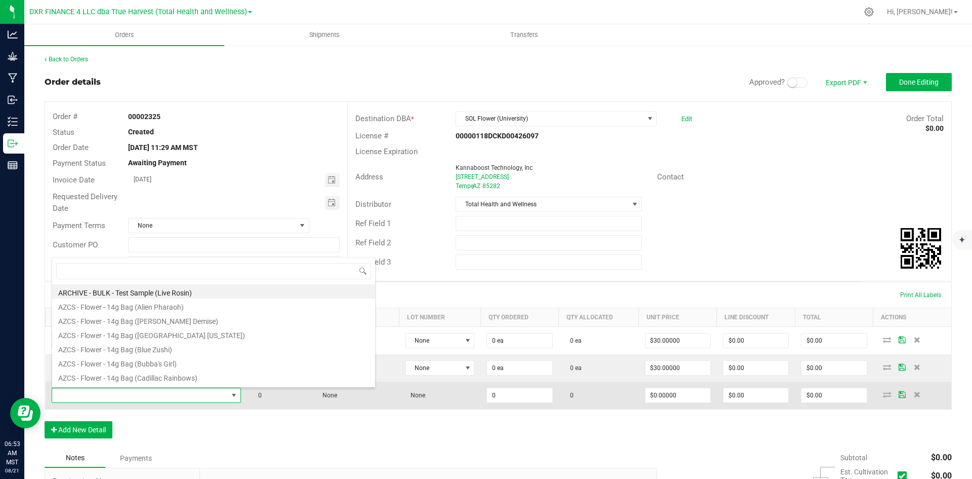
scroll to position [15, 185]
type input "BTQ - Vape Switch - 2g (Hawaiian Snow / Tropical Haze)"
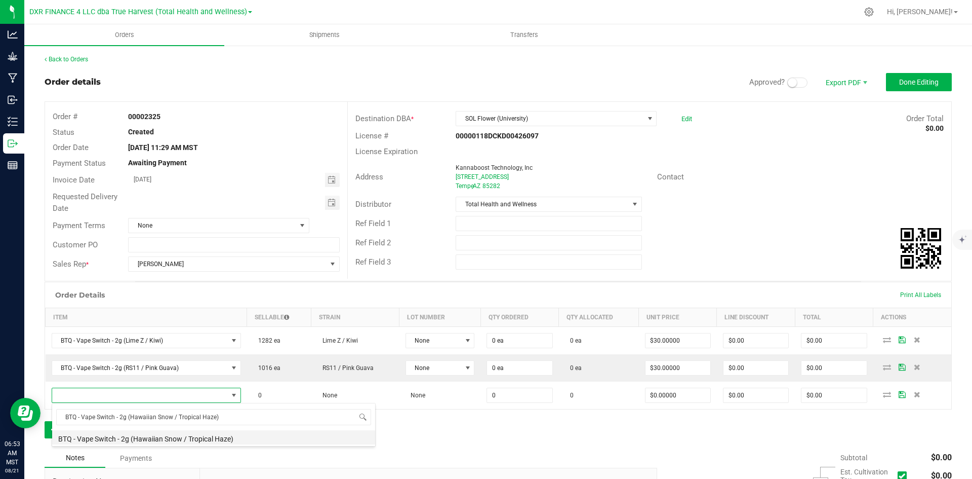
click at [188, 441] on li "BTQ - Vape Switch - 2g (Hawaiian Snow / Tropical Haze)" at bounding box center [213, 437] width 323 height 14
type input "0 ea"
type input "$30.00000"
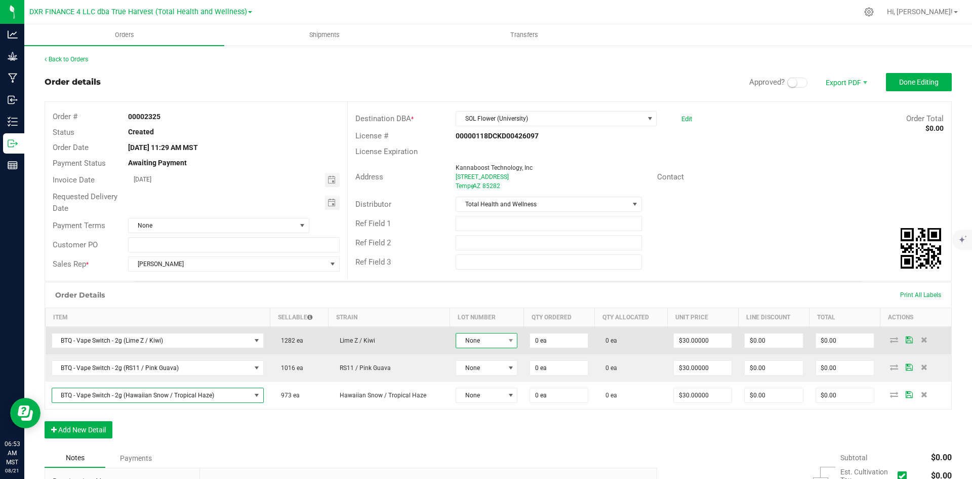
click at [465, 346] on span "None" at bounding box center [480, 340] width 48 height 14
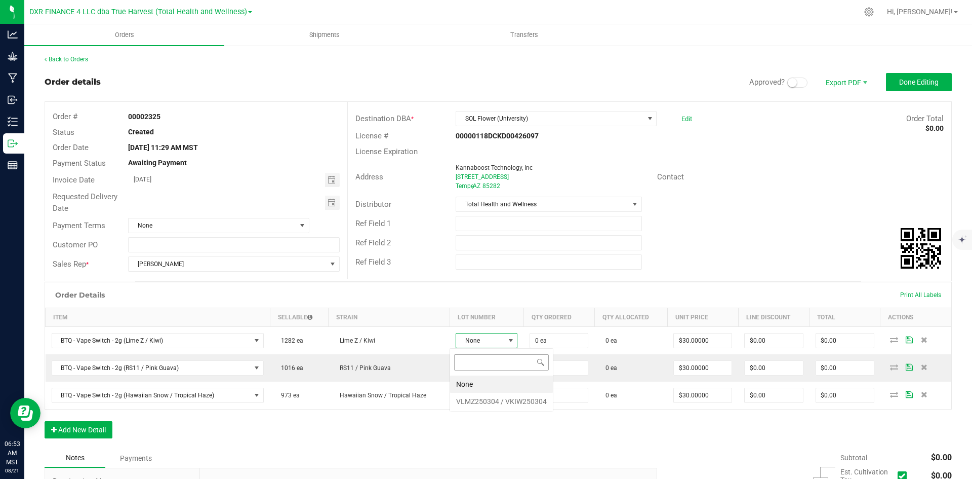
scroll to position [15, 61]
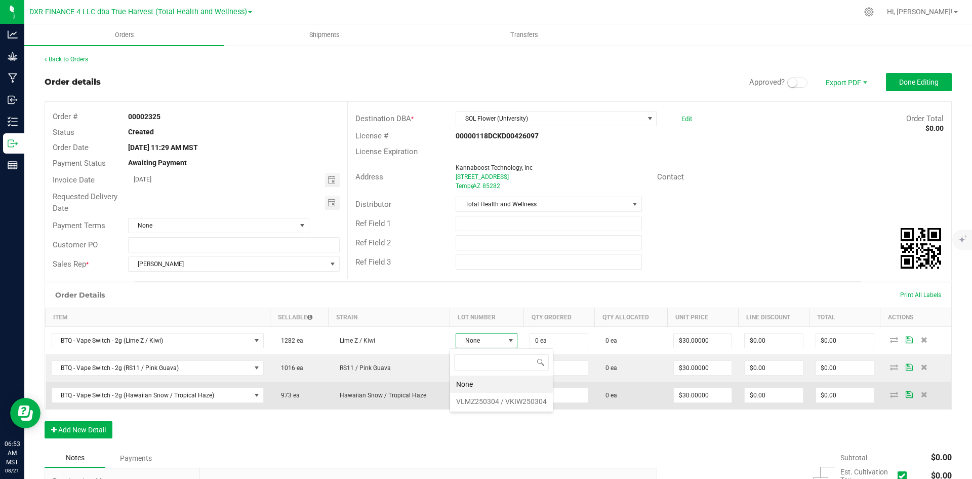
click at [481, 405] on VKIW250304 "VLMZ250304 / VKIW250304" at bounding box center [501, 401] width 103 height 17
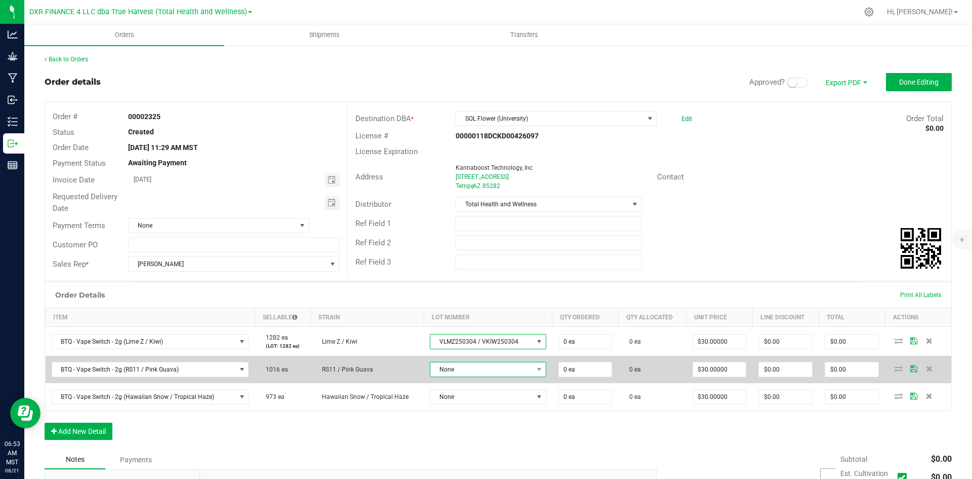
click at [487, 374] on span "None" at bounding box center [482, 369] width 103 height 14
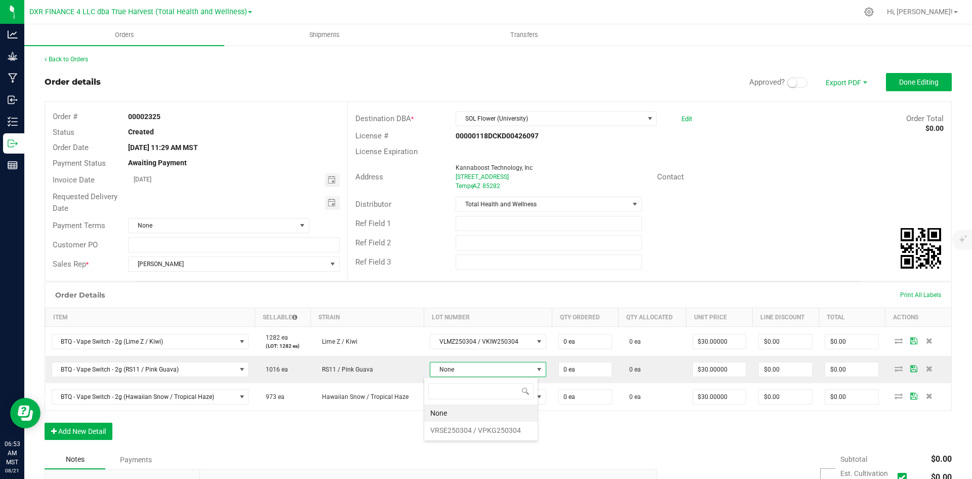
scroll to position [15, 114]
click at [481, 428] on VPKG250304 "VRSE250304 / VPKG250304" at bounding box center [480, 429] width 113 height 17
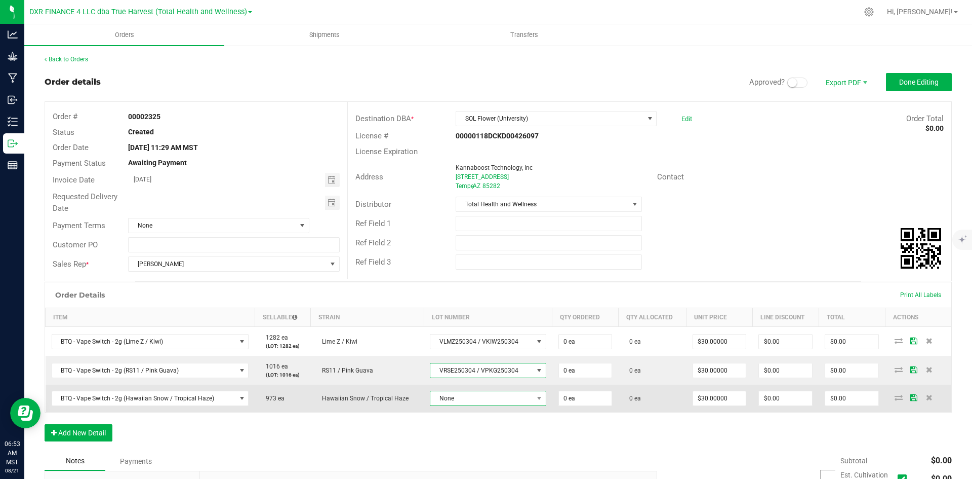
click at [481, 400] on span "None" at bounding box center [482, 398] width 103 height 14
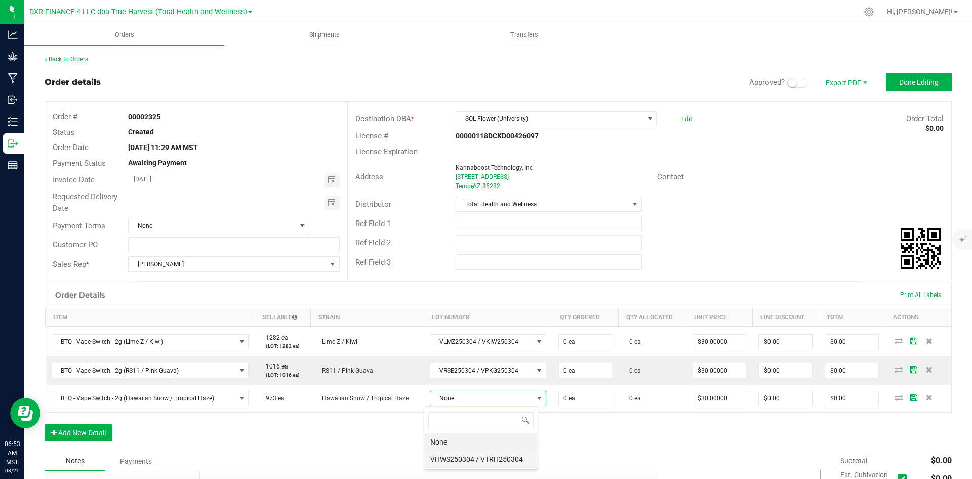
click at [472, 458] on VTRH250304 "VHWS250304 / VTRH250304" at bounding box center [480, 458] width 113 height 17
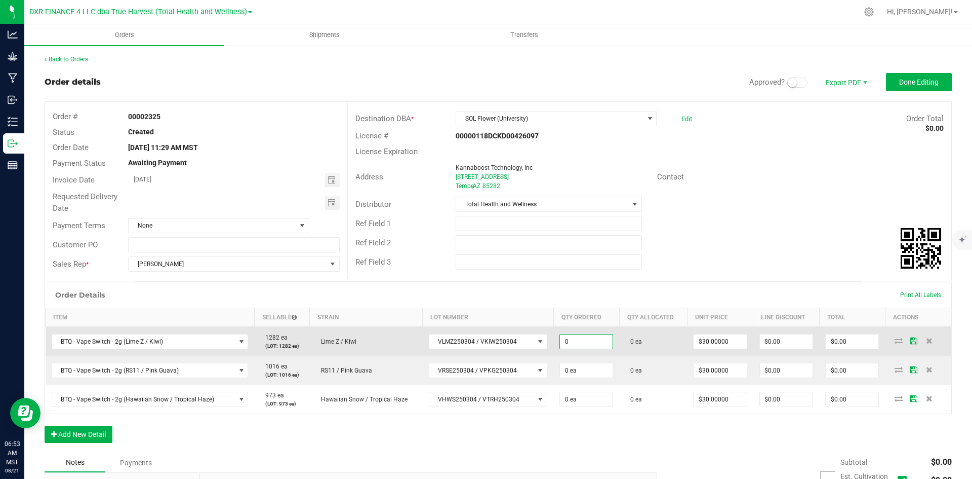
click at [565, 339] on input "0" at bounding box center [586, 341] width 53 height 14
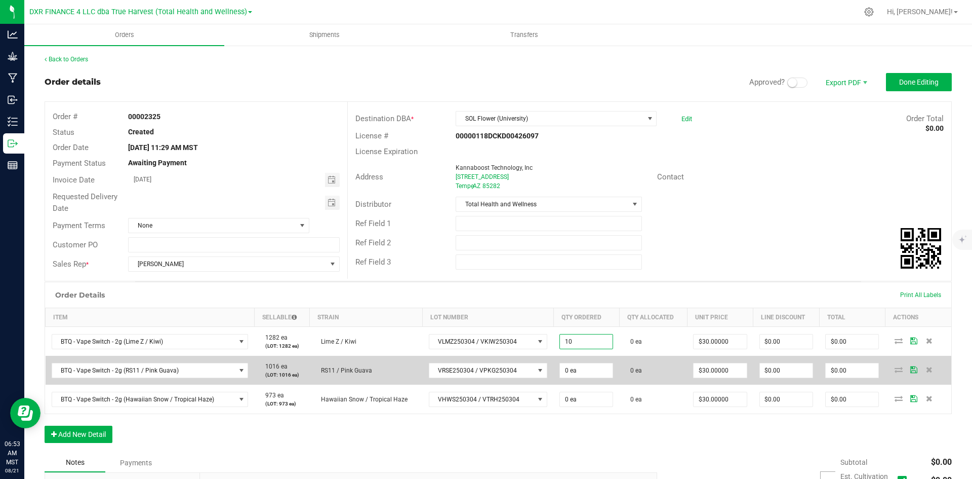
type input "10 ea"
type input "$300.00"
click at [563, 378] on td "0 ea" at bounding box center [587, 370] width 66 height 29
click at [561, 371] on input "0" at bounding box center [586, 370] width 53 height 14
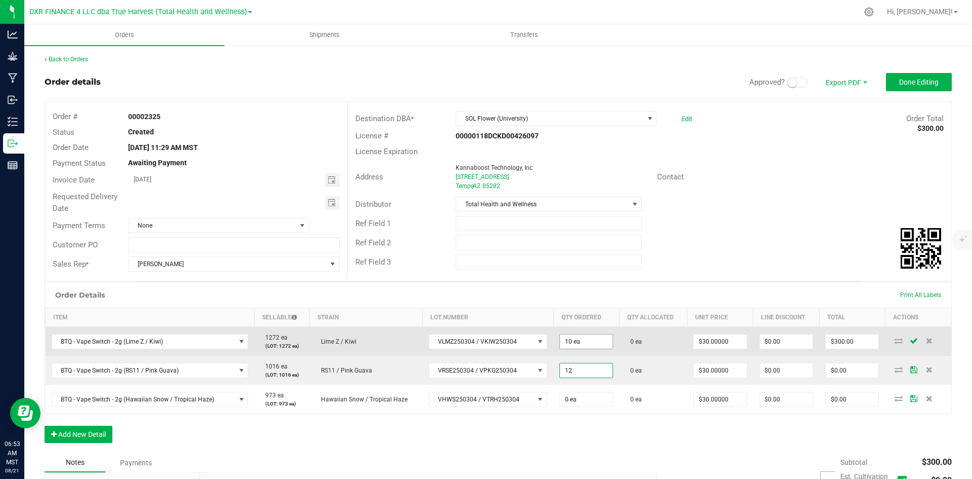
type input "12 ea"
type input "$360.00"
click at [560, 341] on input "10" at bounding box center [586, 341] width 53 height 14
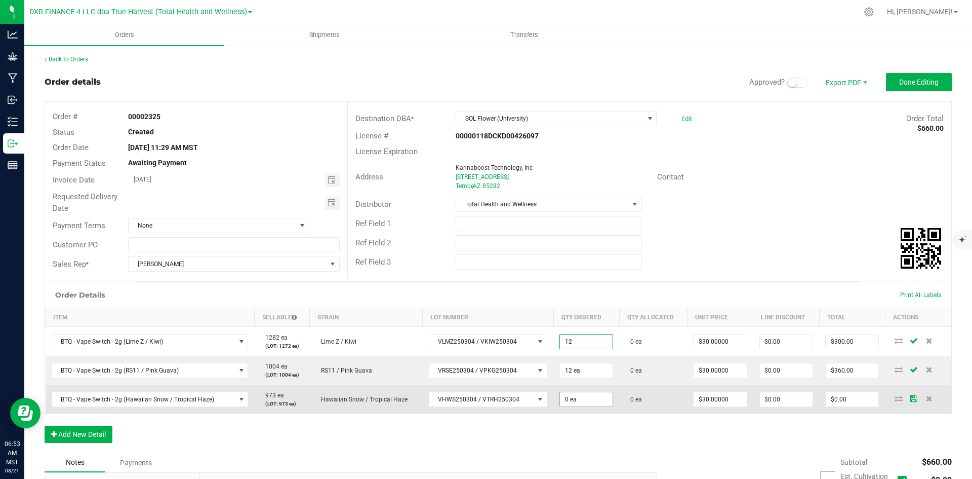
type input "12"
type input "0"
type input "12 ea"
type input "$360.00"
click at [560, 401] on input "0" at bounding box center [586, 399] width 53 height 14
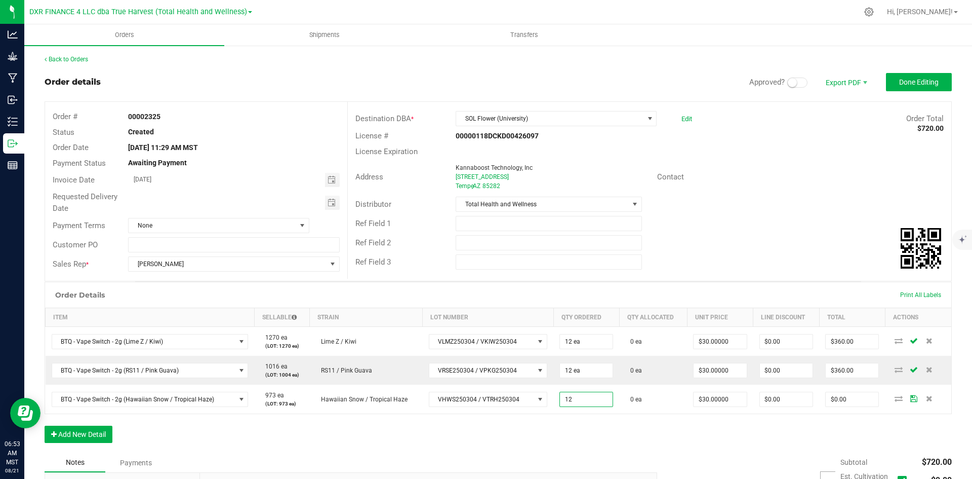
type input "12 ea"
type input "$360.00"
click at [568, 418] on div "Order Details Print All Labels Item Sellable Strain Lot Number Qty Ordered Qty …" at bounding box center [499, 367] width 908 height 171
click at [88, 427] on button "Add New Detail" at bounding box center [79, 433] width 68 height 17
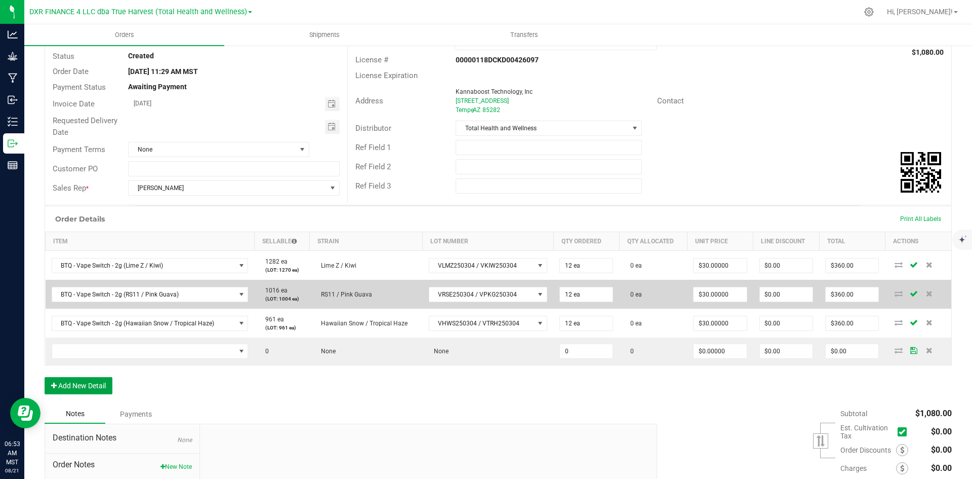
scroll to position [101, 0]
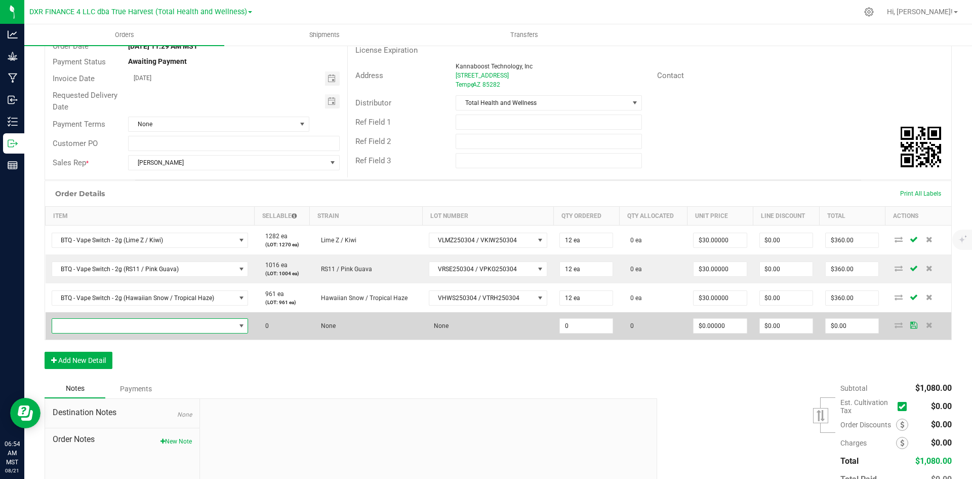
click at [101, 329] on span "NO DATA FOUND" at bounding box center [143, 326] width 183 height 14
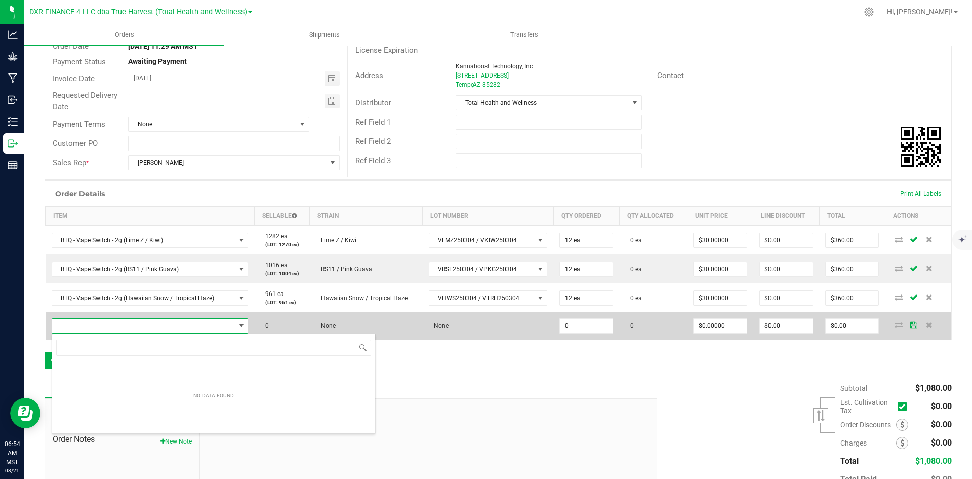
scroll to position [50633, 50454]
type input "BTQ - Inf. Pre-Roll 5pk - 2.5g (Melon Z + Slimeade)"
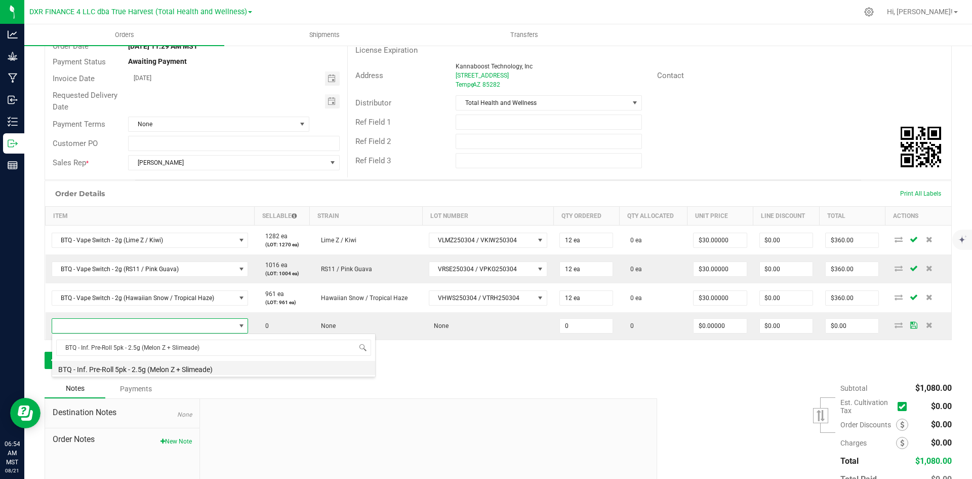
click at [160, 368] on li "BTQ - Inf. Pre-Roll 5pk - 2.5g (Melon Z + Slimeade)" at bounding box center [213, 368] width 323 height 14
type input "0 ea"
type input "$22.50000"
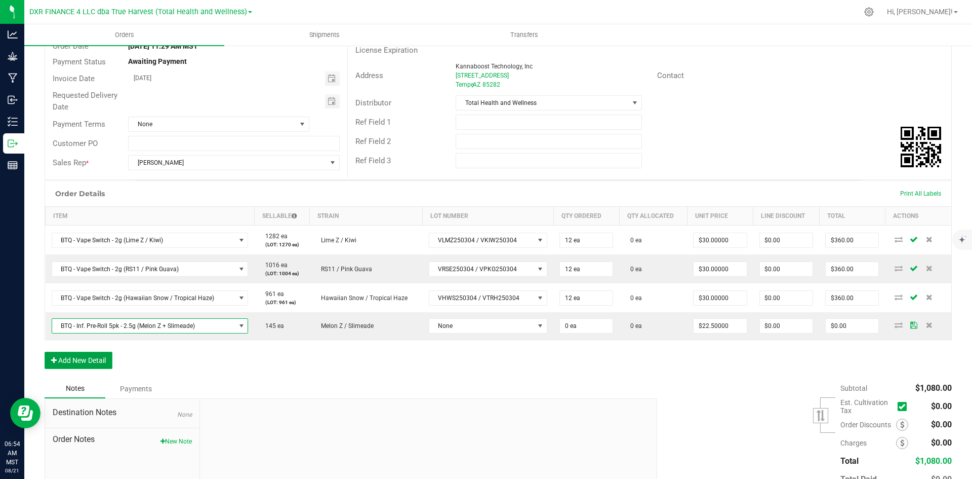
click at [97, 366] on button "Add New Detail" at bounding box center [79, 359] width 68 height 17
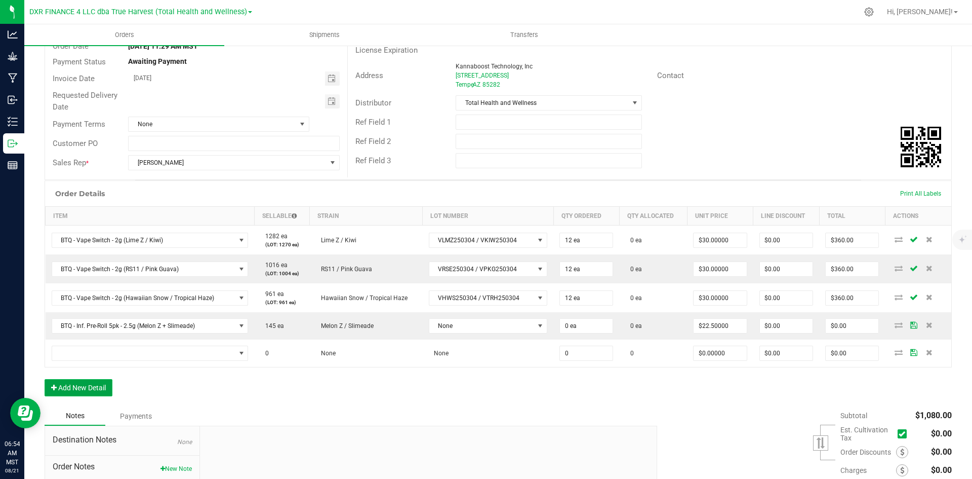
click at [95, 388] on button "Add New Detail" at bounding box center [79, 387] width 68 height 17
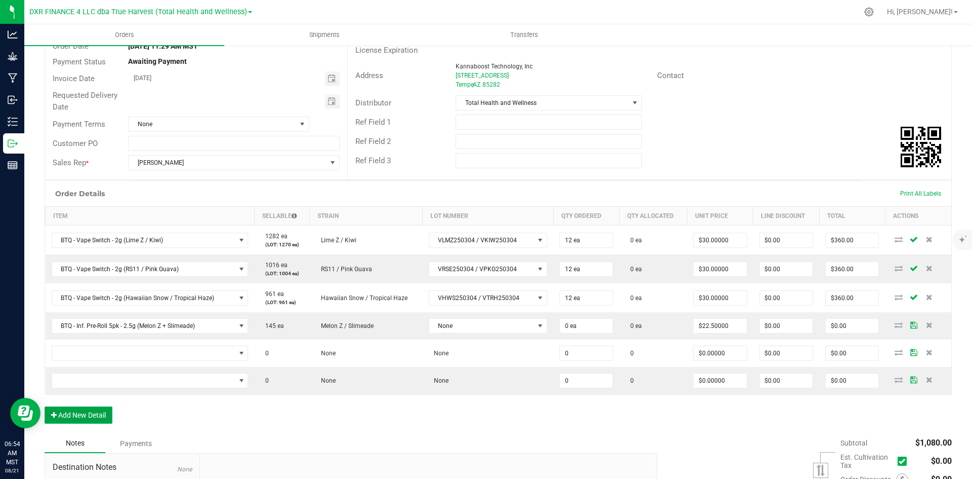
click at [101, 422] on button "Add New Detail" at bounding box center [79, 414] width 68 height 17
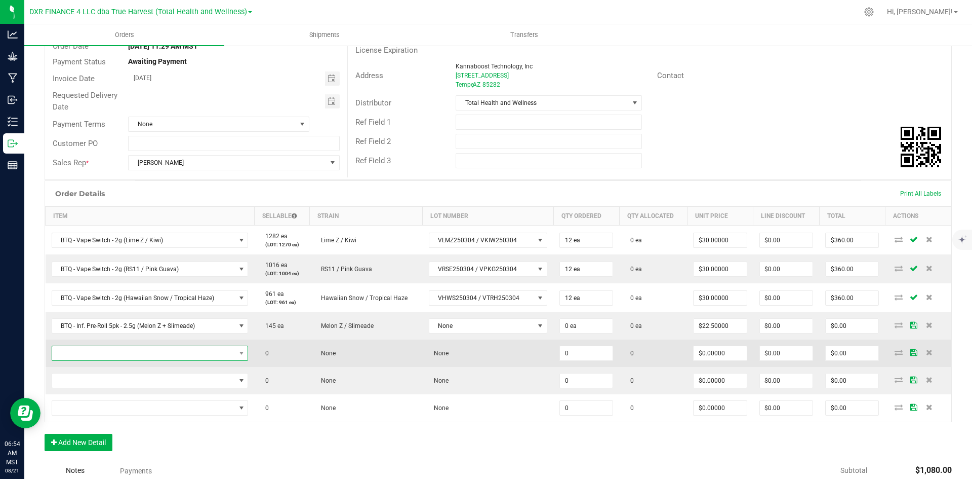
click at [193, 353] on span "NO DATA FOUND" at bounding box center [143, 353] width 183 height 14
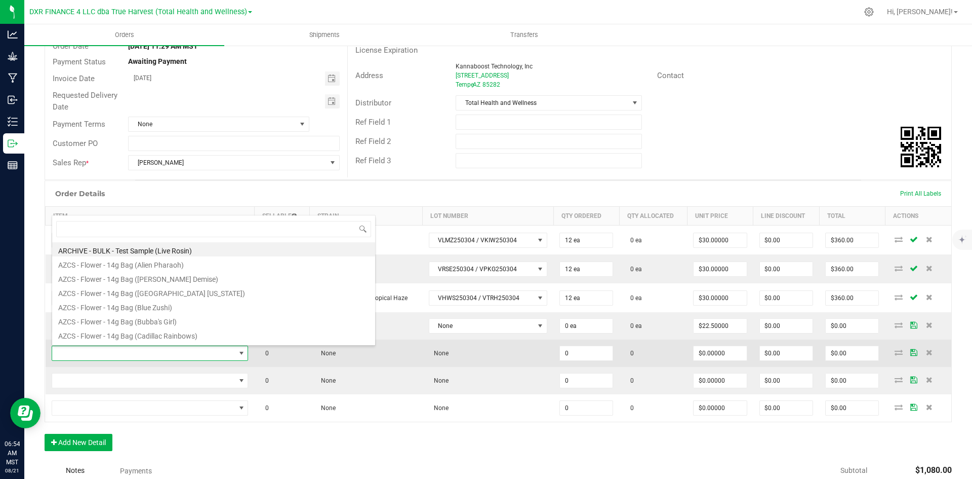
type input "BTQ - Inf. Pre-Roll 5pk - 2.5g (Sour [PERSON_NAME] + Grape Soda)"
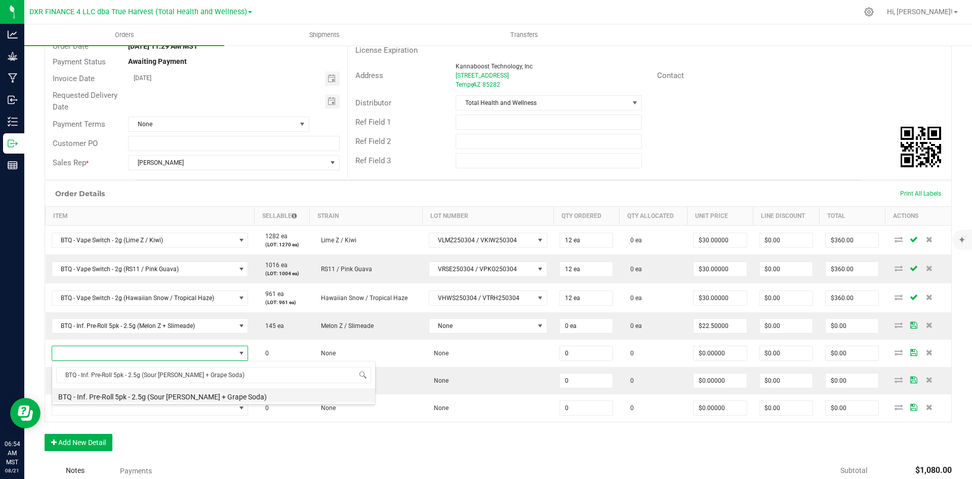
click at [192, 401] on li "BTQ - Inf. Pre-Roll 5pk - 2.5g (Sour [PERSON_NAME] + Grape Soda)" at bounding box center [213, 395] width 323 height 14
type input "0 ea"
type input "$22.50000"
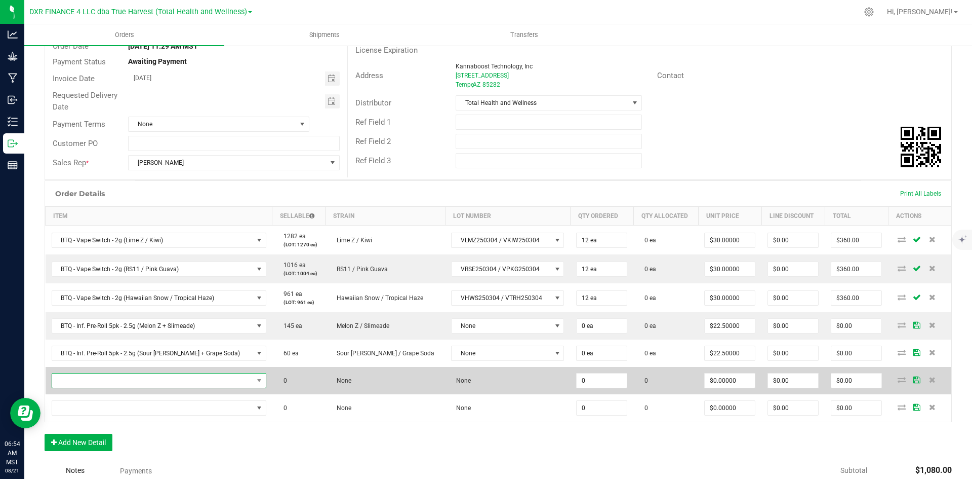
click at [176, 382] on span "NO DATA FOUND" at bounding box center [152, 380] width 201 height 14
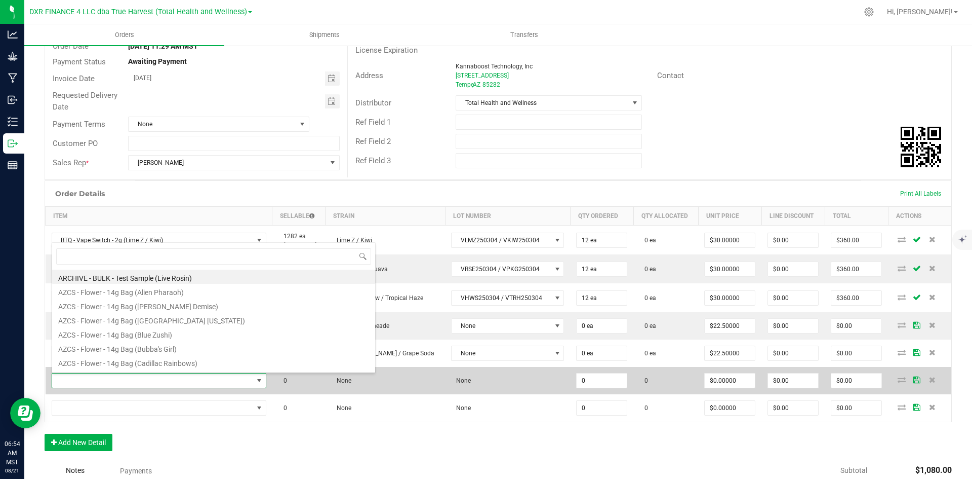
type input "BTQ - Inf. Pre-Roll 5pk - 2.5g (Purple Haze + Blinker [PERSON_NAME])"
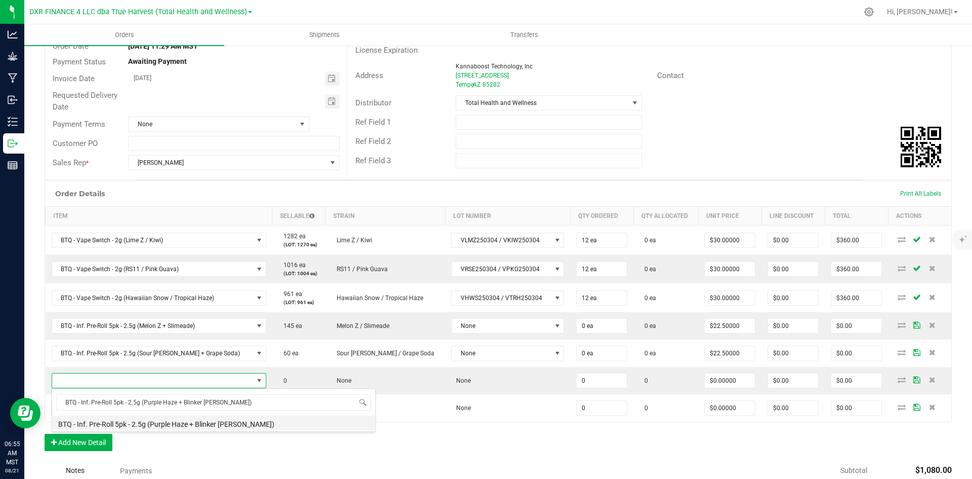
click at [181, 425] on li "BTQ - Inf. Pre-Roll 5pk - 2.5g (Purple Haze + Blinker [PERSON_NAME])" at bounding box center [213, 422] width 323 height 14
type input "0 ea"
type input "$22.50000"
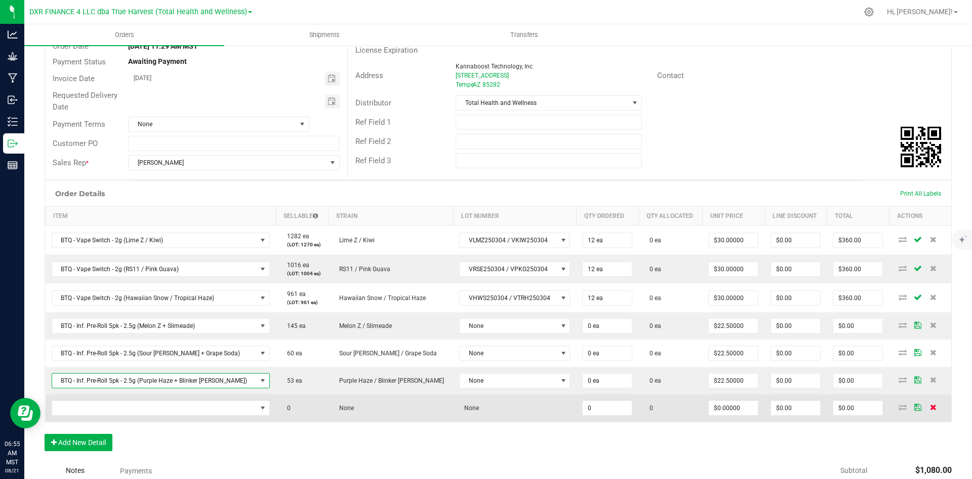
click at [930, 405] on icon at bounding box center [933, 407] width 7 height 6
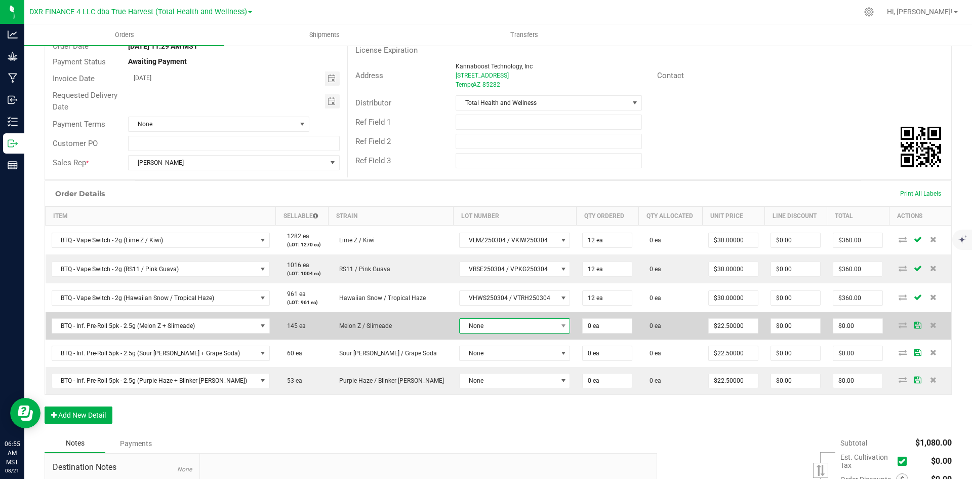
click at [479, 328] on span "None" at bounding box center [508, 326] width 97 height 14
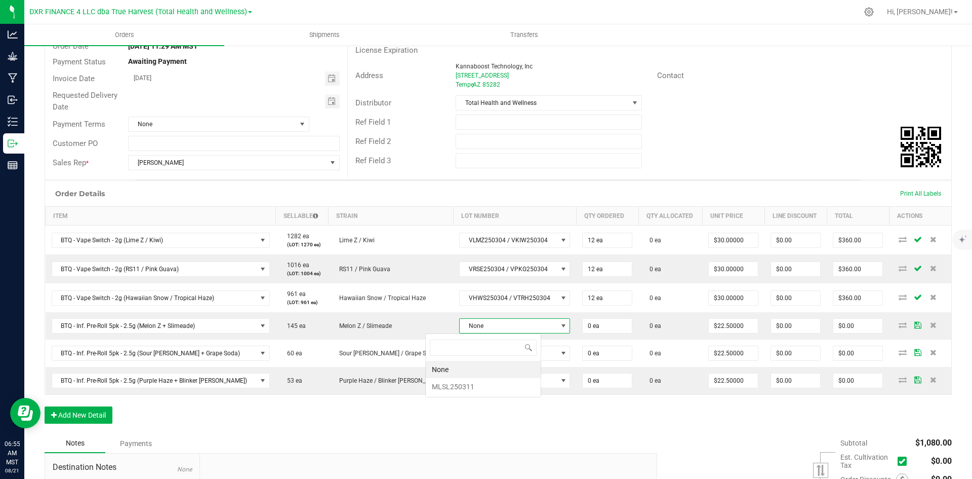
scroll to position [15, 115]
click at [467, 393] on li "MLSL250311" at bounding box center [483, 386] width 115 height 17
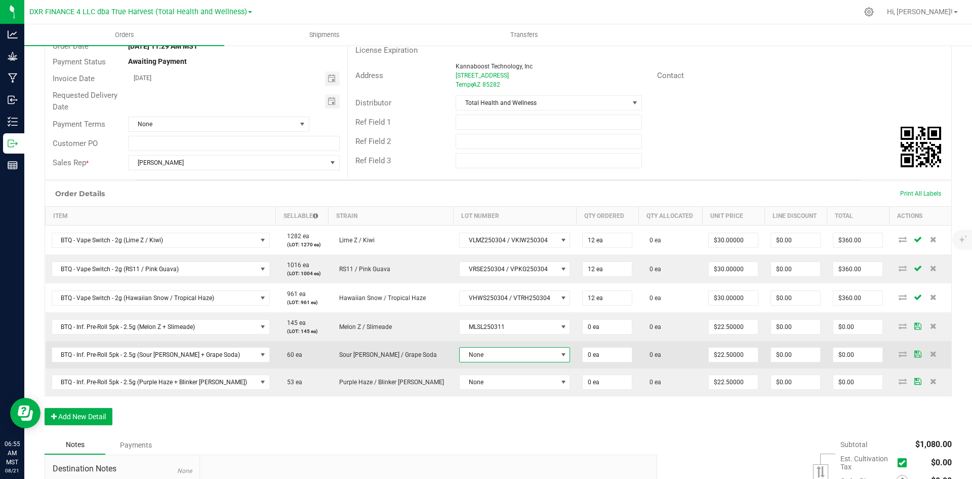
click at [460, 354] on span "None" at bounding box center [508, 354] width 97 height 14
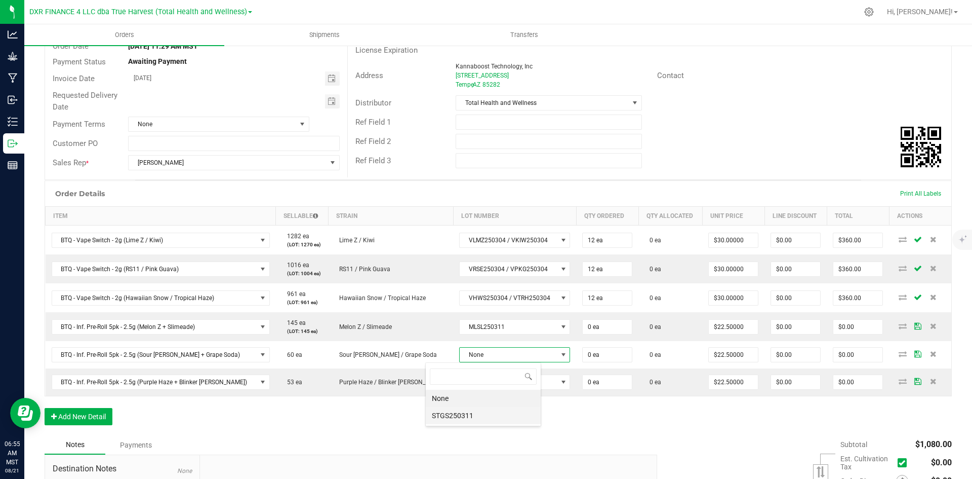
click at [455, 416] on li "STGS250311" at bounding box center [483, 415] width 115 height 17
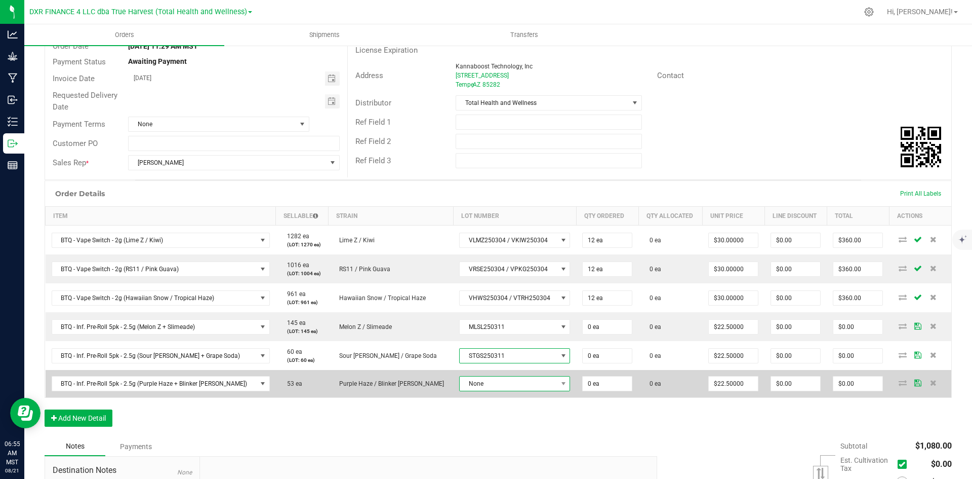
click at [460, 388] on span "None" at bounding box center [508, 383] width 97 height 14
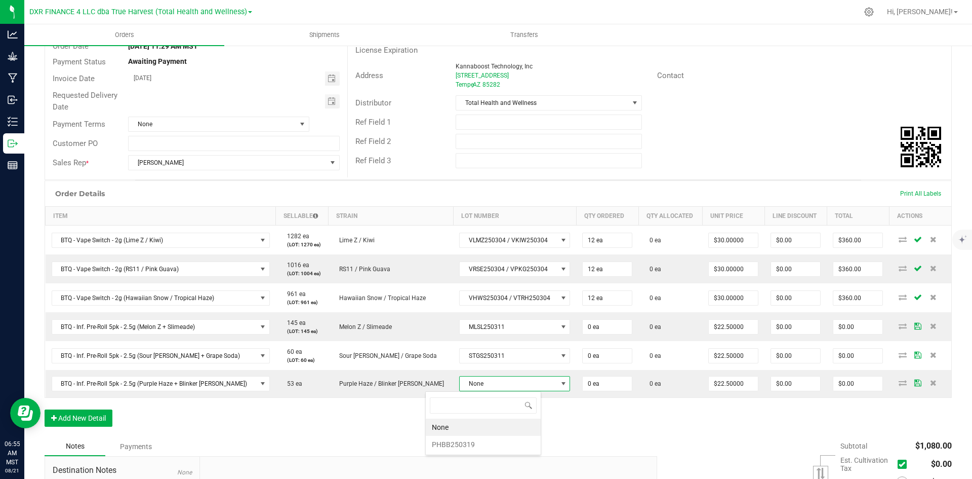
click at [467, 446] on li "PHBB250319" at bounding box center [483, 444] width 115 height 17
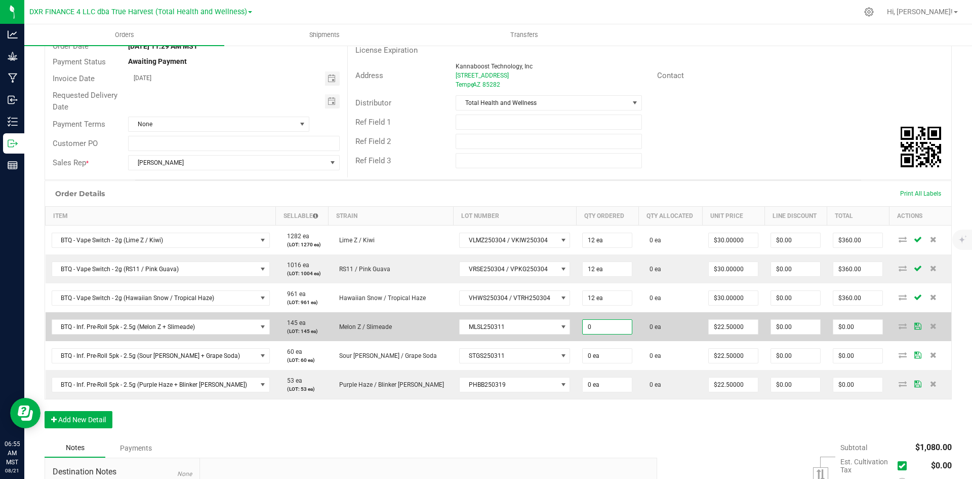
click at [583, 322] on input "0" at bounding box center [607, 327] width 49 height 14
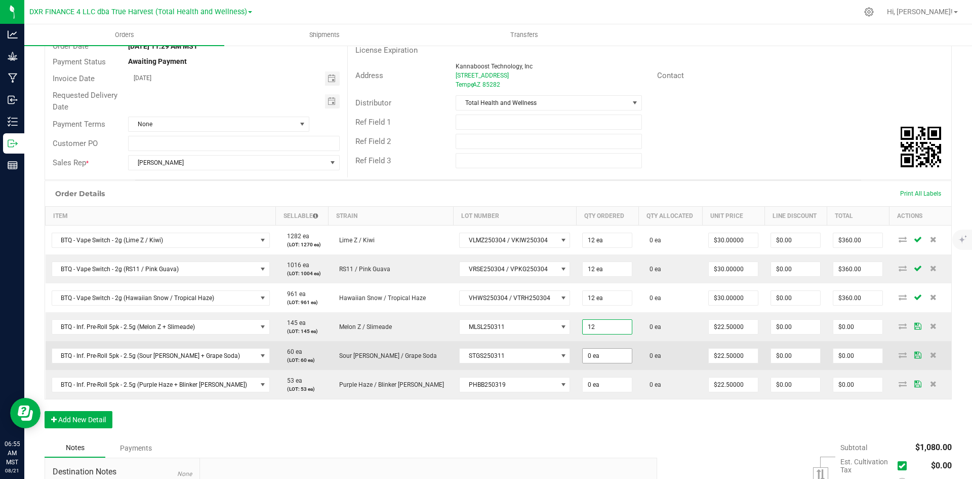
type input "12 ea"
type input "$270.00"
click at [583, 355] on input "0" at bounding box center [607, 355] width 49 height 14
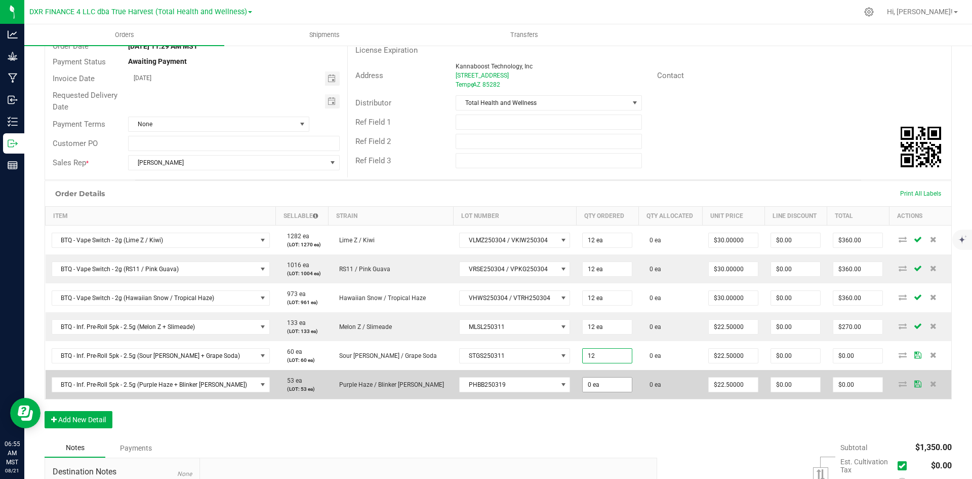
type input "12 ea"
type input "$270.00"
click at [583, 382] on input "0" at bounding box center [607, 384] width 49 height 14
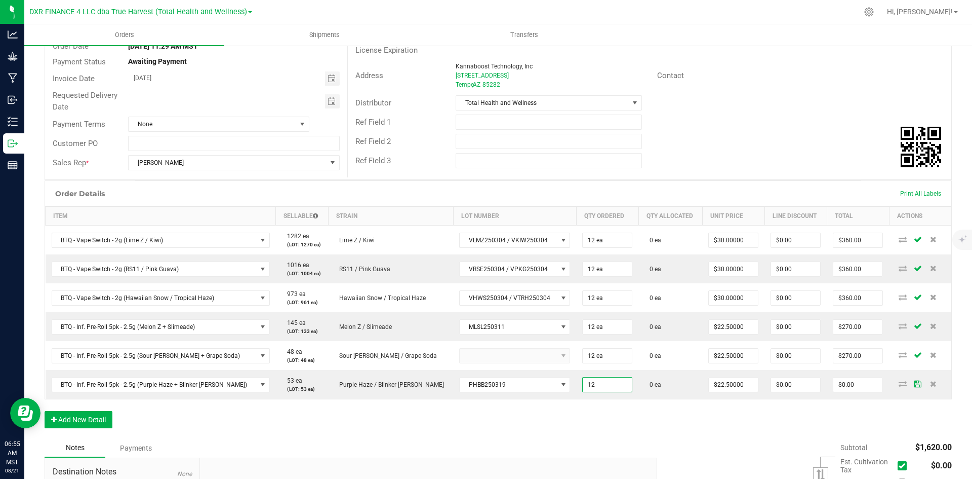
type input "12 ea"
type input "$270.00"
click at [550, 422] on div "Order Details Print All Labels Item Sellable Strain Lot Number Qty Ordered Qty …" at bounding box center [499, 309] width 908 height 258
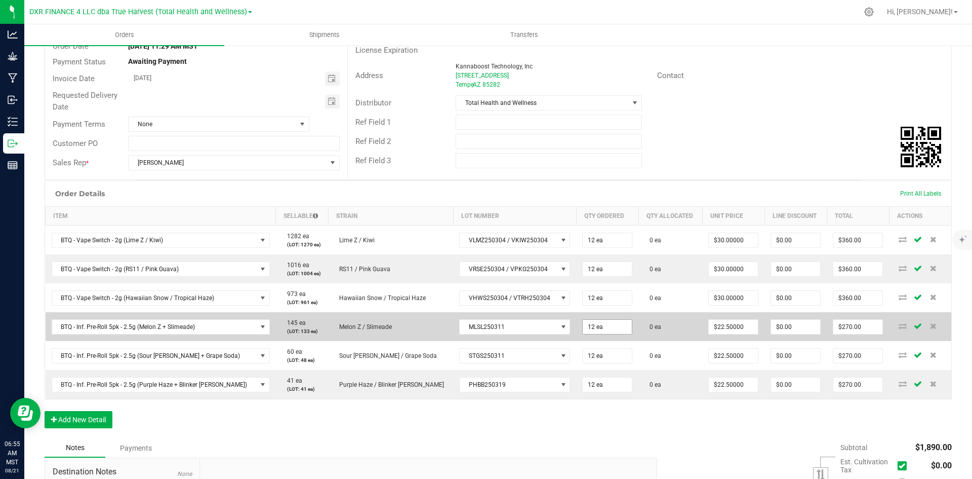
click at [583, 328] on input "12 ea" at bounding box center [607, 327] width 49 height 14
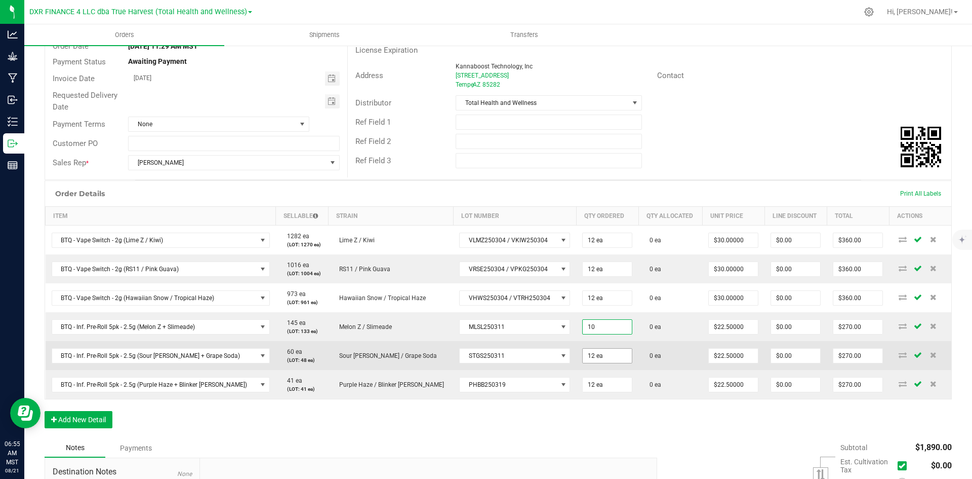
type input "10 ea"
type input "$225.00"
click at [583, 357] on input "12" at bounding box center [607, 355] width 49 height 14
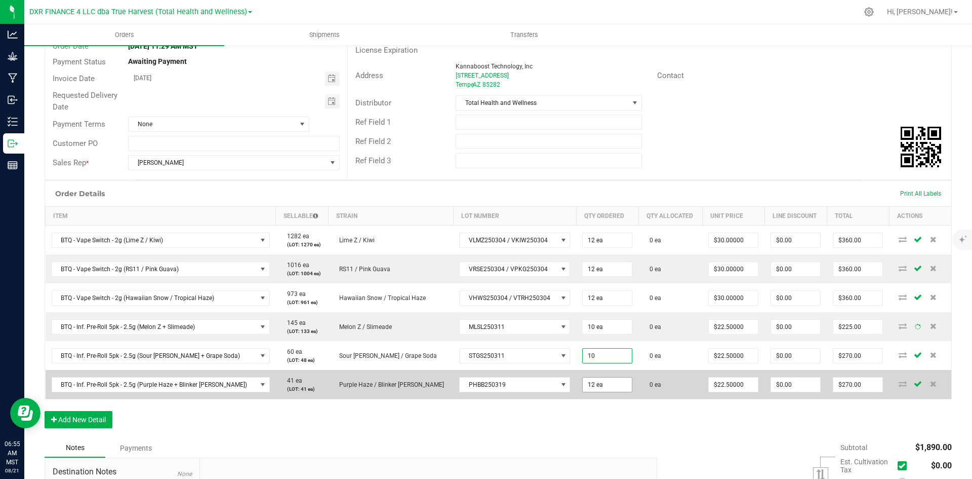
type input "10 ea"
type input "$225.00"
click at [583, 384] on input "12" at bounding box center [607, 384] width 49 height 14
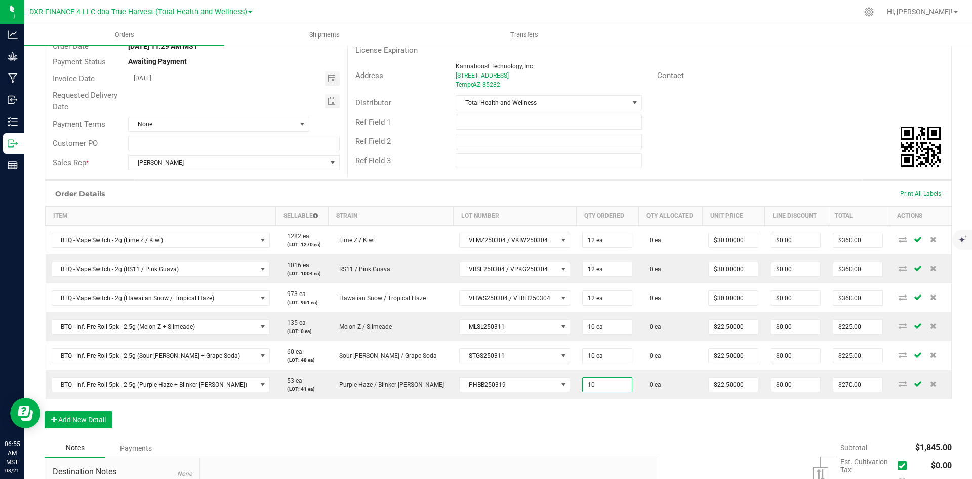
type input "10 ea"
type input "$225.00"
click at [557, 422] on div "Order Details Print All Labels Item Sellable Strain Lot Number Qty Ordered Qty …" at bounding box center [499, 309] width 908 height 258
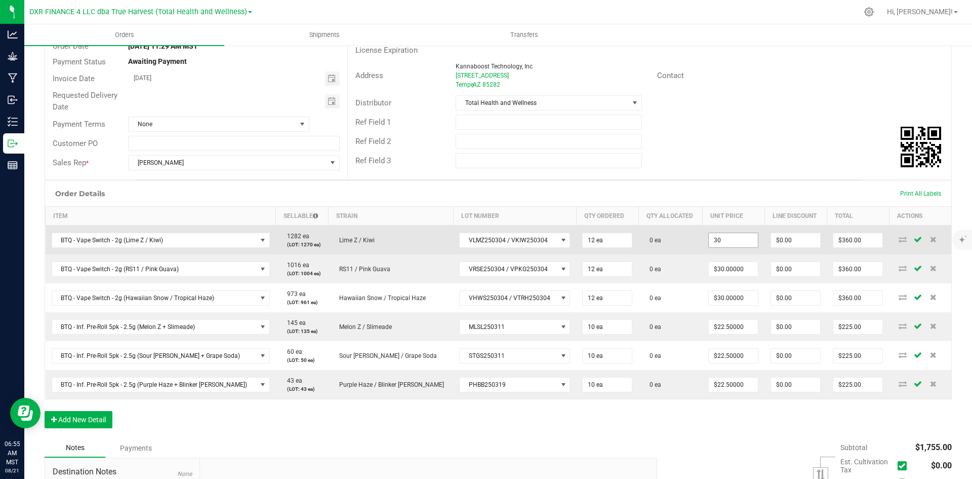
click at [709, 241] on input "30" at bounding box center [733, 240] width 49 height 14
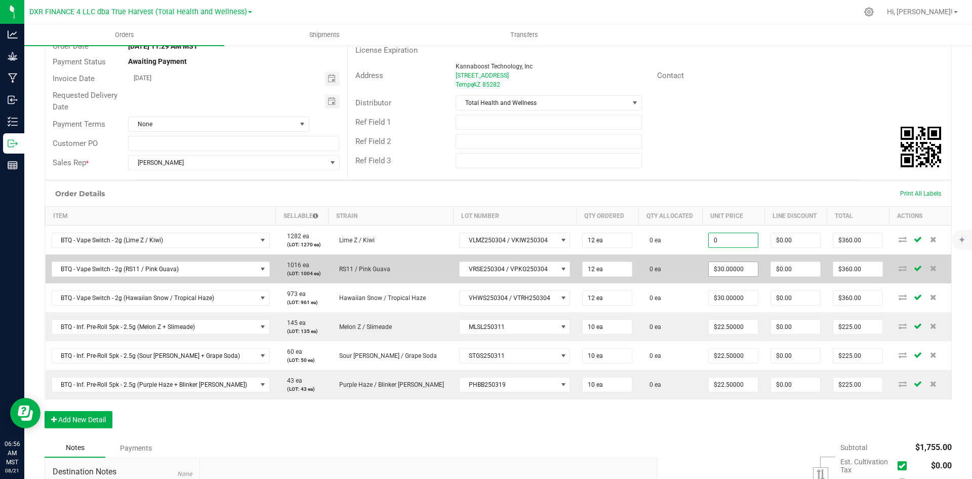
type input "0"
type input "30"
type input "$0.00000"
type input "$0.00"
click at [709, 273] on input "30" at bounding box center [733, 269] width 49 height 14
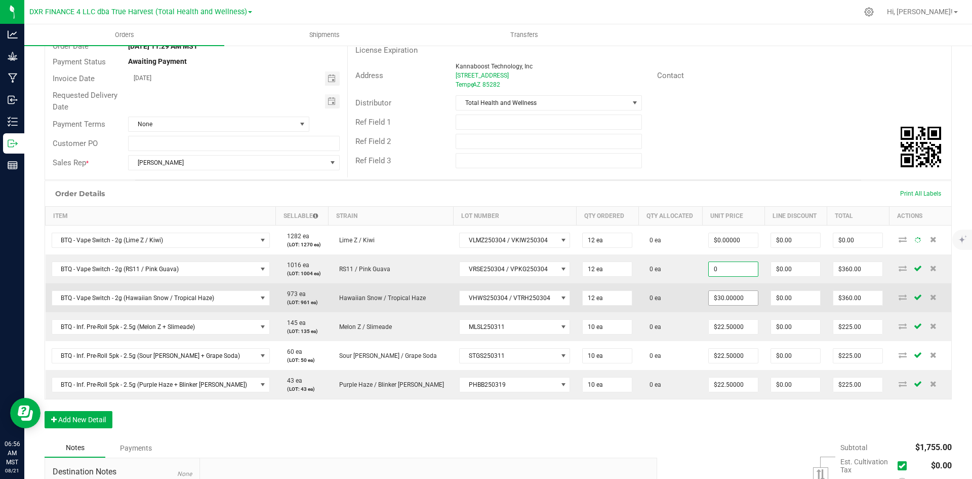
type input "$0.00000"
type input "$0.00"
click at [709, 303] on input "30" at bounding box center [733, 298] width 49 height 14
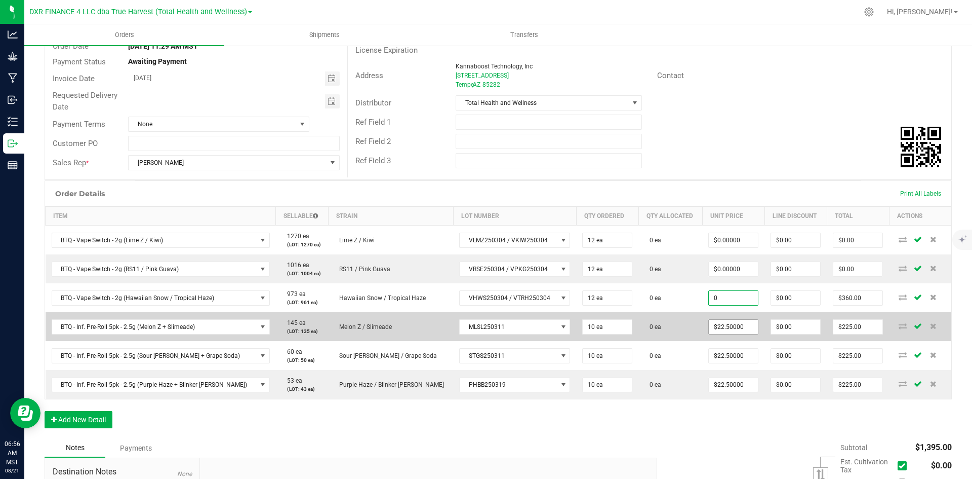
type input "$0.00000"
type input "$0.00"
click at [709, 329] on input "22.5" at bounding box center [733, 327] width 49 height 14
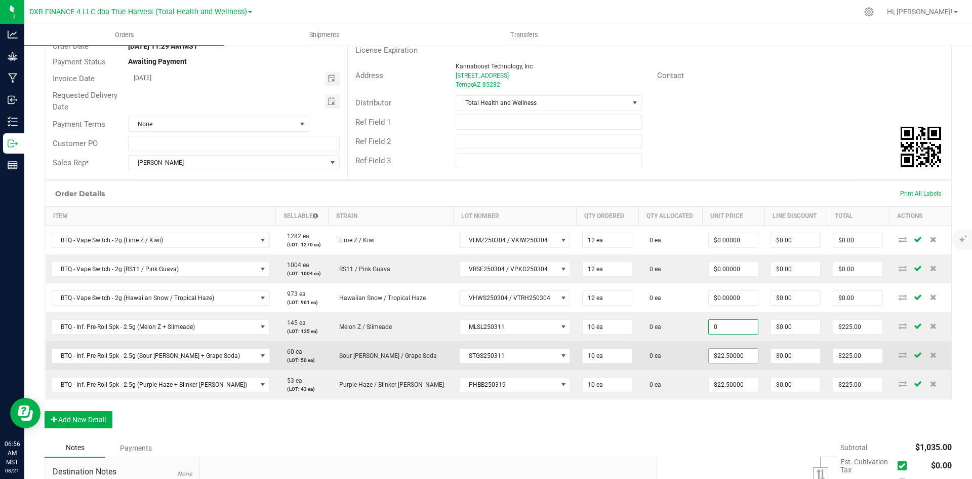
type input "$0.00000"
type input "$0.00"
click at [709, 363] on span "$22.50000" at bounding box center [734, 355] width 50 height 15
click at [709, 355] on input "22.5" at bounding box center [733, 355] width 49 height 14
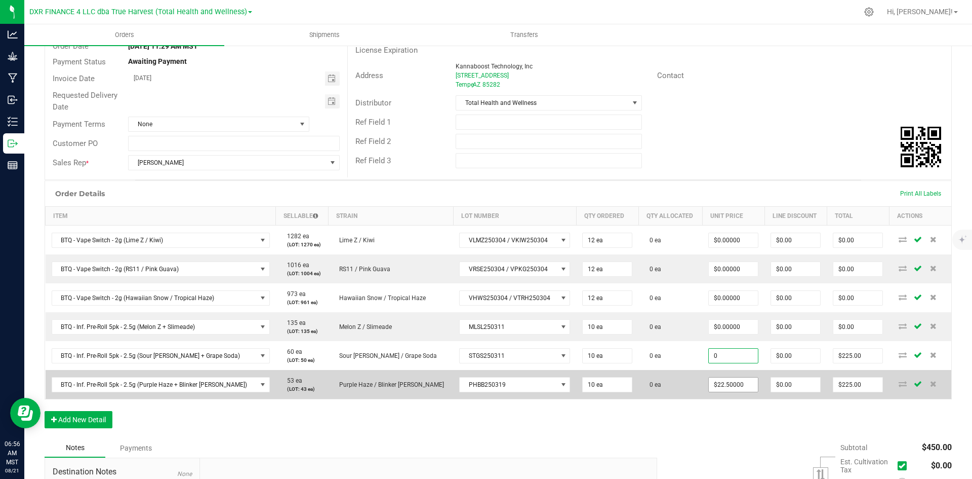
type input "$0.00000"
type input "$0.00"
click at [709, 390] on input "22.5" at bounding box center [733, 384] width 49 height 14
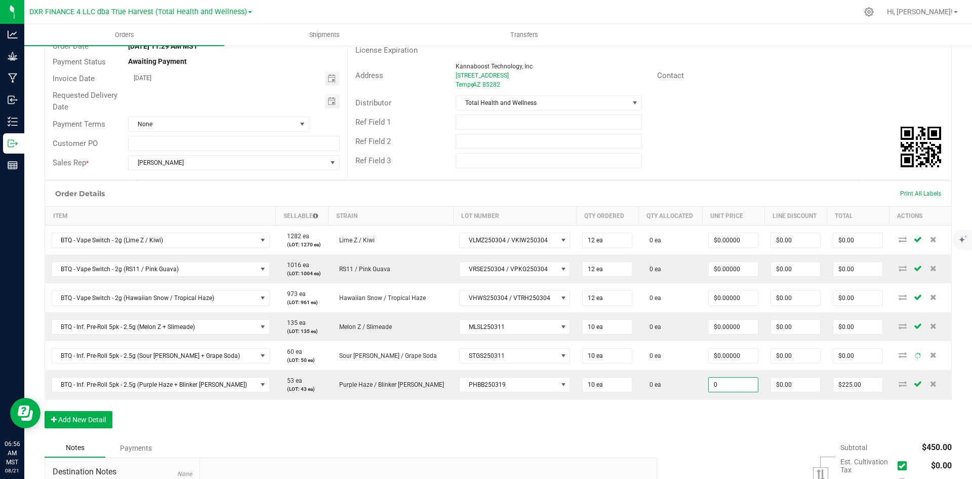
type input "$0.00000"
type input "$0.00"
click at [700, 425] on div "Order Details Print All Labels Item Sellable Strain Lot Number Qty Ordered Qty …" at bounding box center [499, 309] width 908 height 258
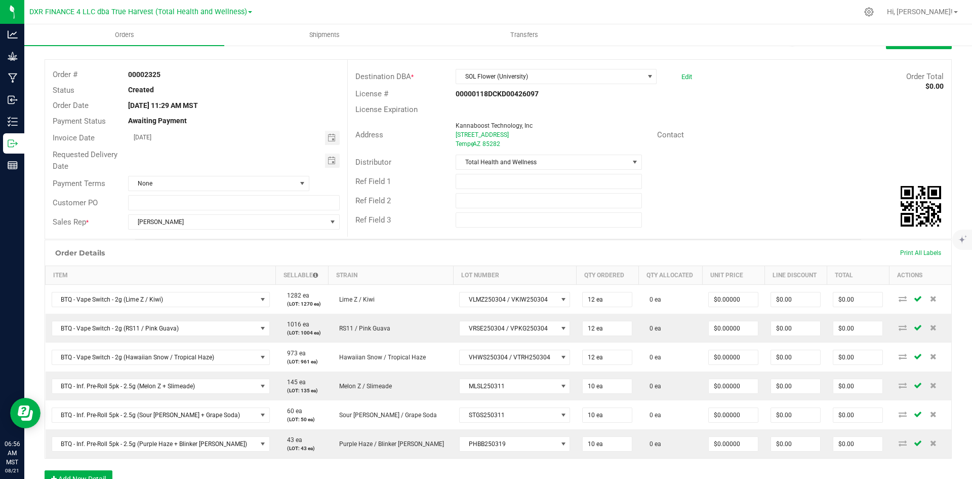
scroll to position [0, 0]
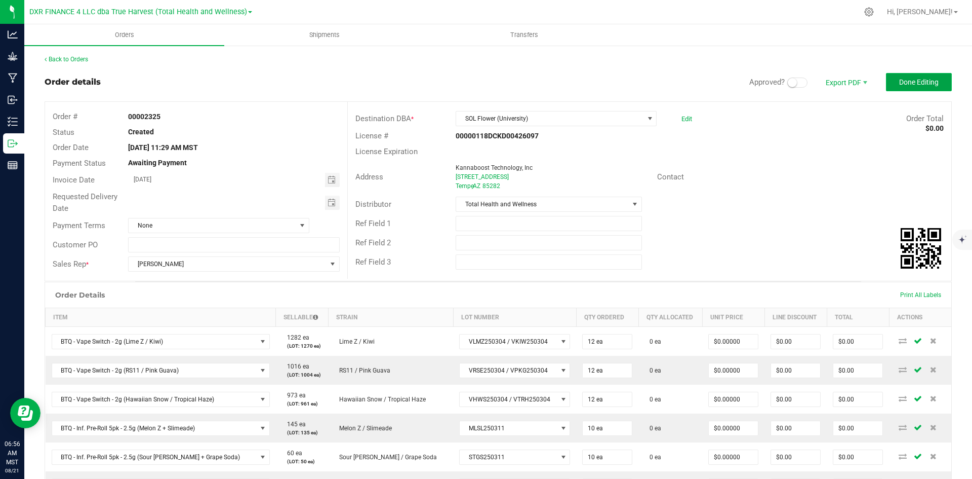
click at [896, 87] on button "Done Editing" at bounding box center [919, 82] width 66 height 18
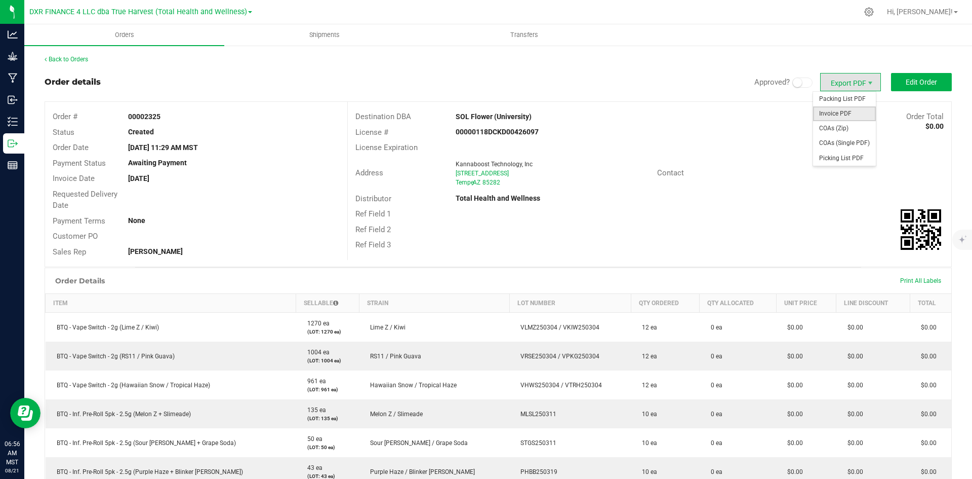
click at [854, 117] on span "Invoice PDF" at bounding box center [844, 113] width 63 height 15
click at [838, 124] on span "COAs (Zip)" at bounding box center [844, 128] width 63 height 15
click at [56, 57] on link "Back to Orders" at bounding box center [67, 59] width 44 height 7
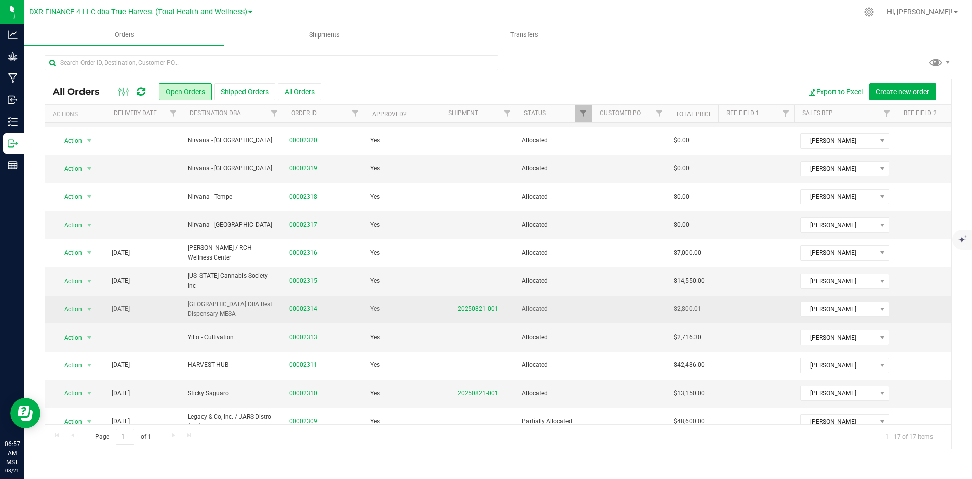
scroll to position [183, 0]
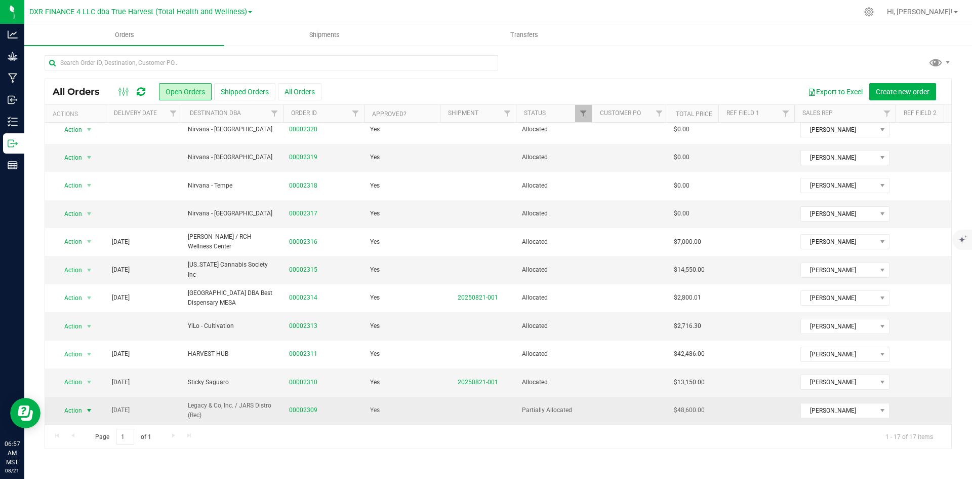
click at [72, 403] on span "Action" at bounding box center [68, 410] width 27 height 14
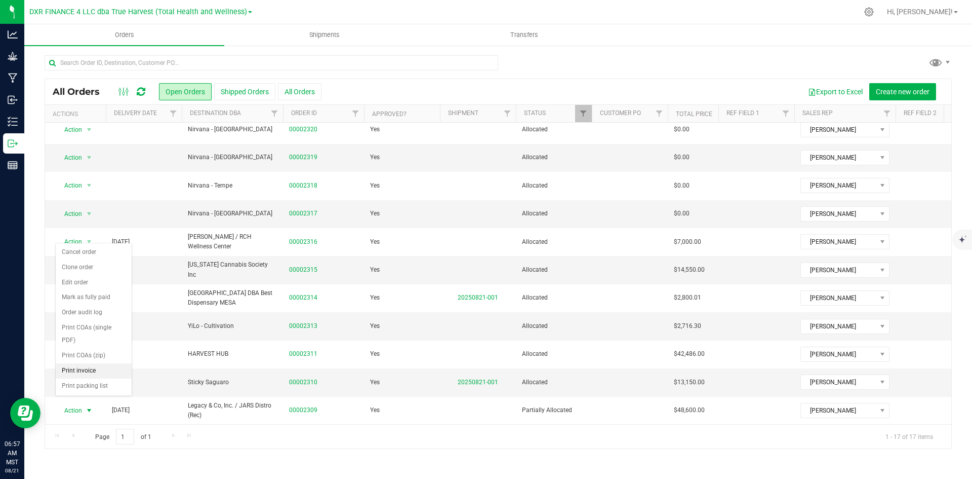
click at [97, 373] on li "Print invoice" at bounding box center [94, 370] width 76 height 15
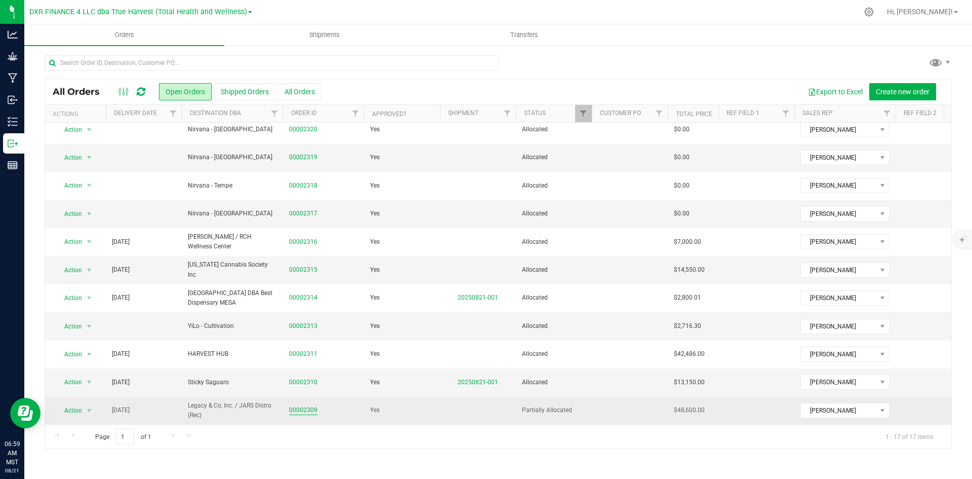
click at [306, 405] on link "00002309" at bounding box center [303, 410] width 28 height 10
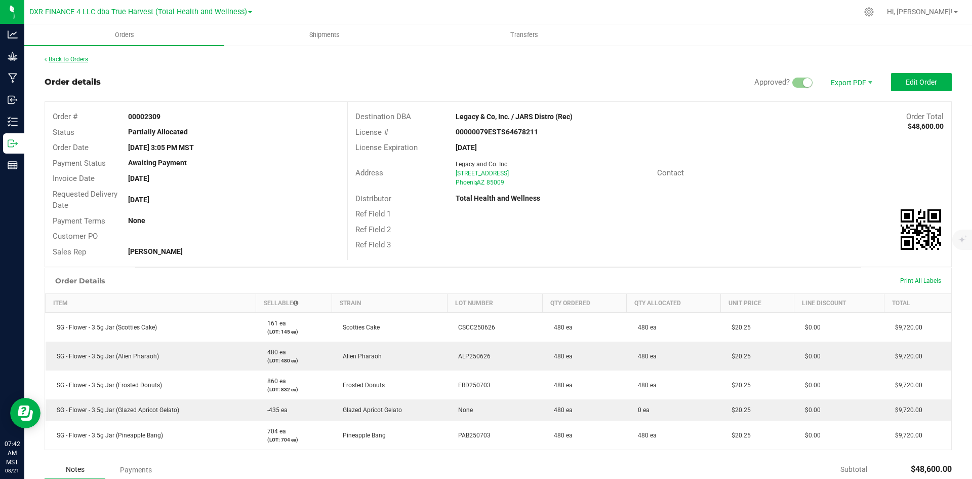
click at [73, 60] on link "Back to Orders" at bounding box center [67, 59] width 44 height 7
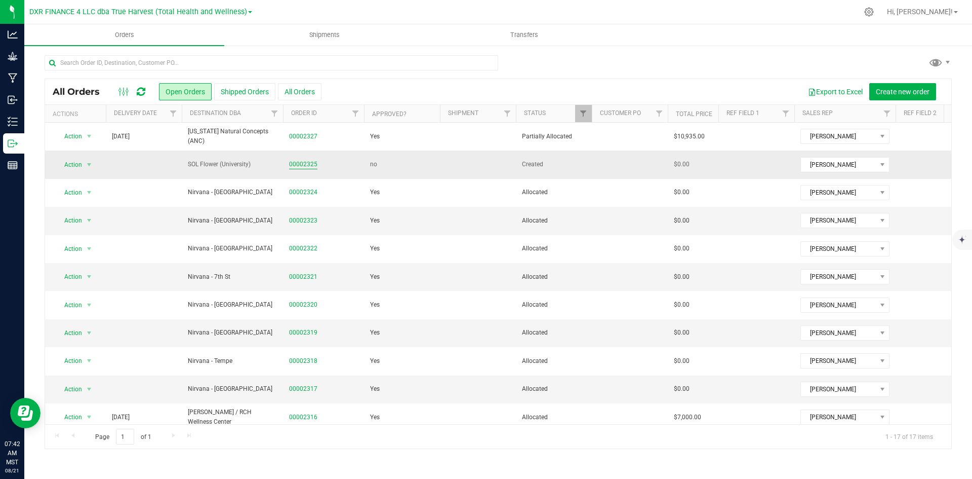
click at [298, 163] on link "00002325" at bounding box center [303, 165] width 28 height 10
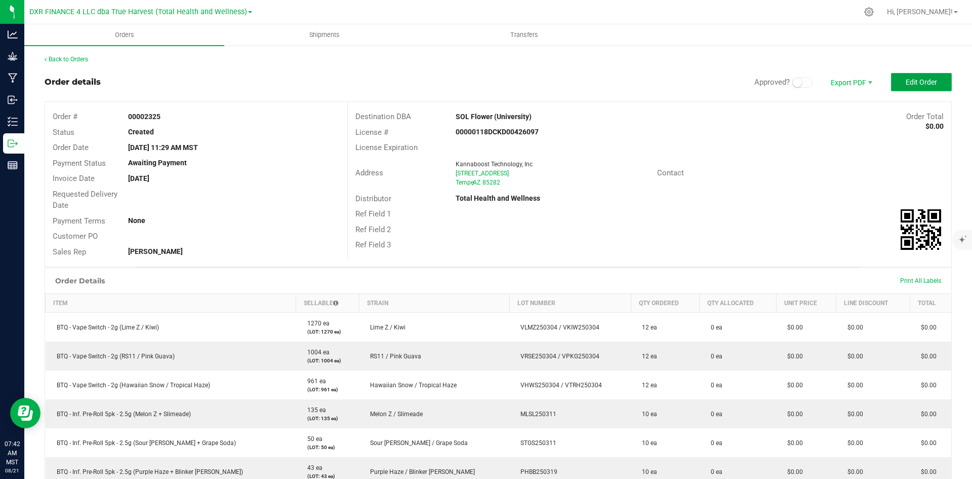
click at [909, 85] on span "Edit Order" at bounding box center [921, 82] width 31 height 8
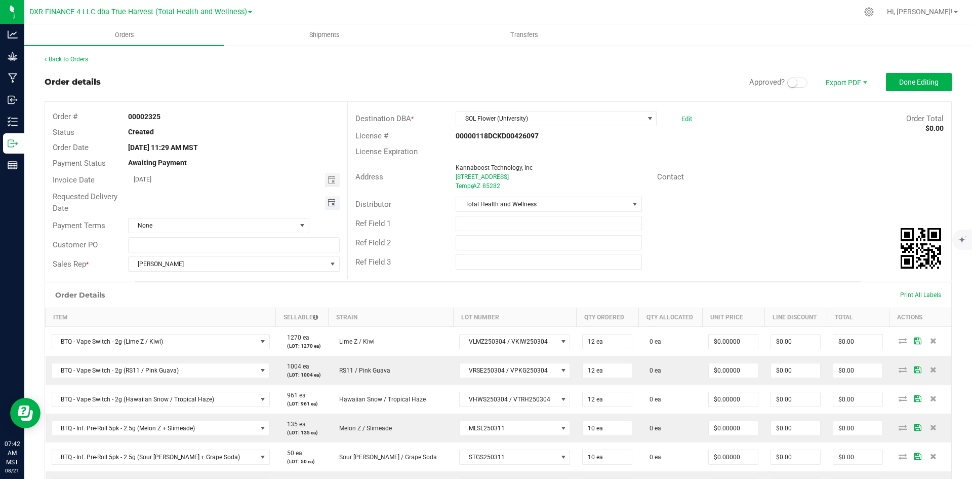
click at [328, 200] on span "Toggle calendar" at bounding box center [332, 203] width 8 height 8
click at [215, 322] on span "27" at bounding box center [218, 318] width 15 height 16
type input "[DATE]"
click at [928, 82] on span "Done Editing" at bounding box center [920, 82] width 40 height 8
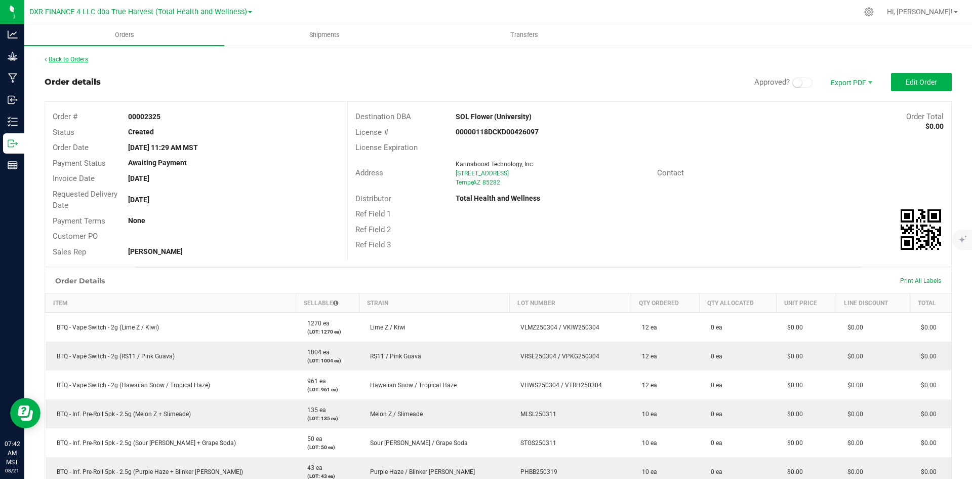
click at [74, 62] on link "Back to Orders" at bounding box center [67, 59] width 44 height 7
